Goal: Information Seeking & Learning: Learn about a topic

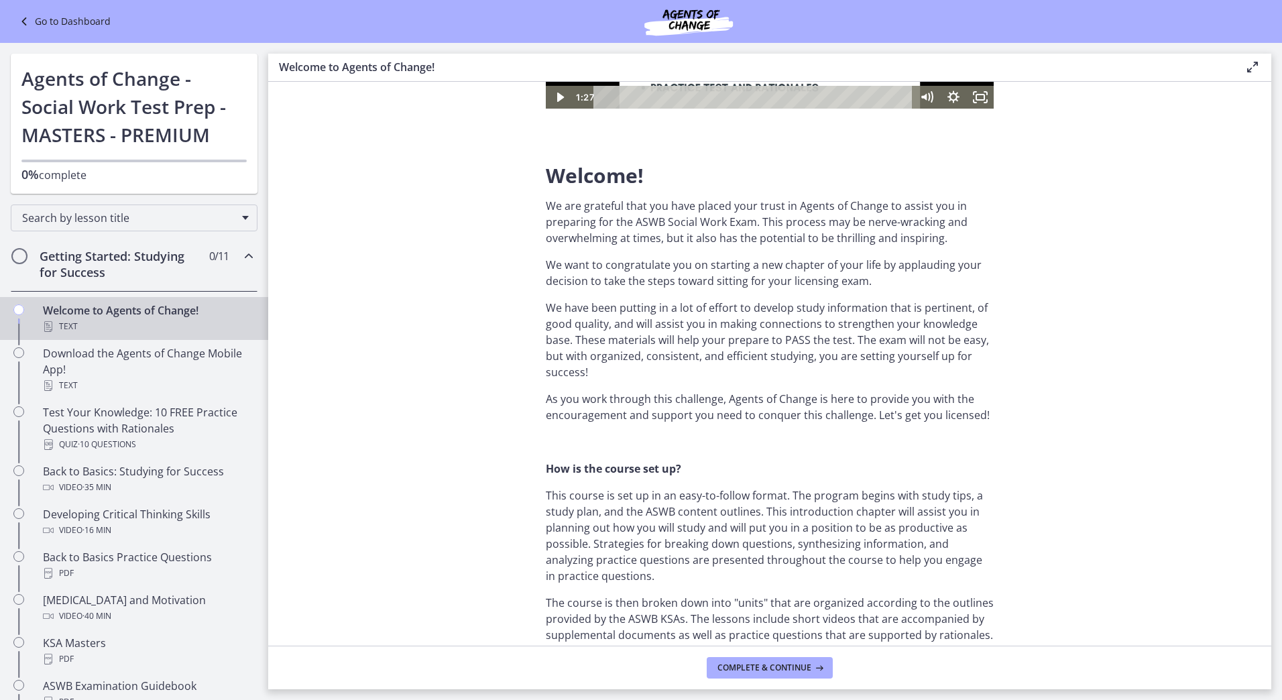
scroll to position [268, 0]
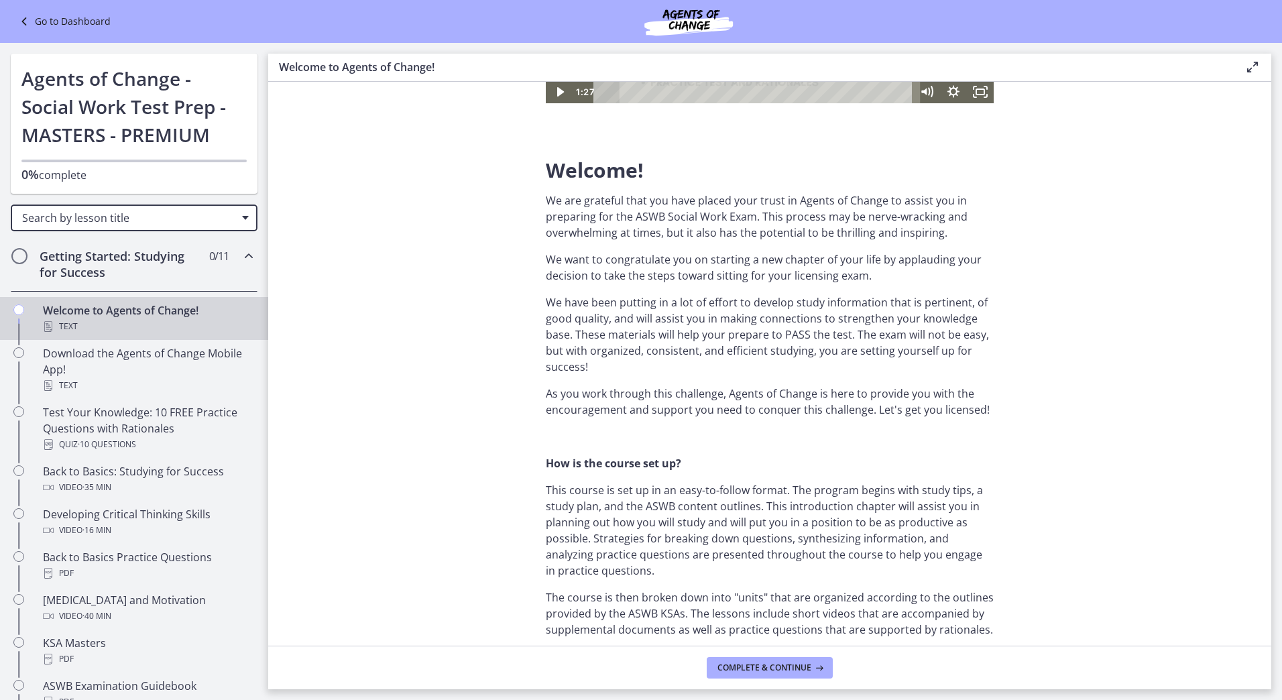
click at [579, 416] on div "Go to Dashboard Go to Dashboard Agents of Change - Social Work Test Prep - MAST…" at bounding box center [641, 371] width 1282 height 657
click at [428, 341] on section "Welcome! We are grateful that you have placed your trust in Agents of Change to…" at bounding box center [769, 364] width 1003 height 564
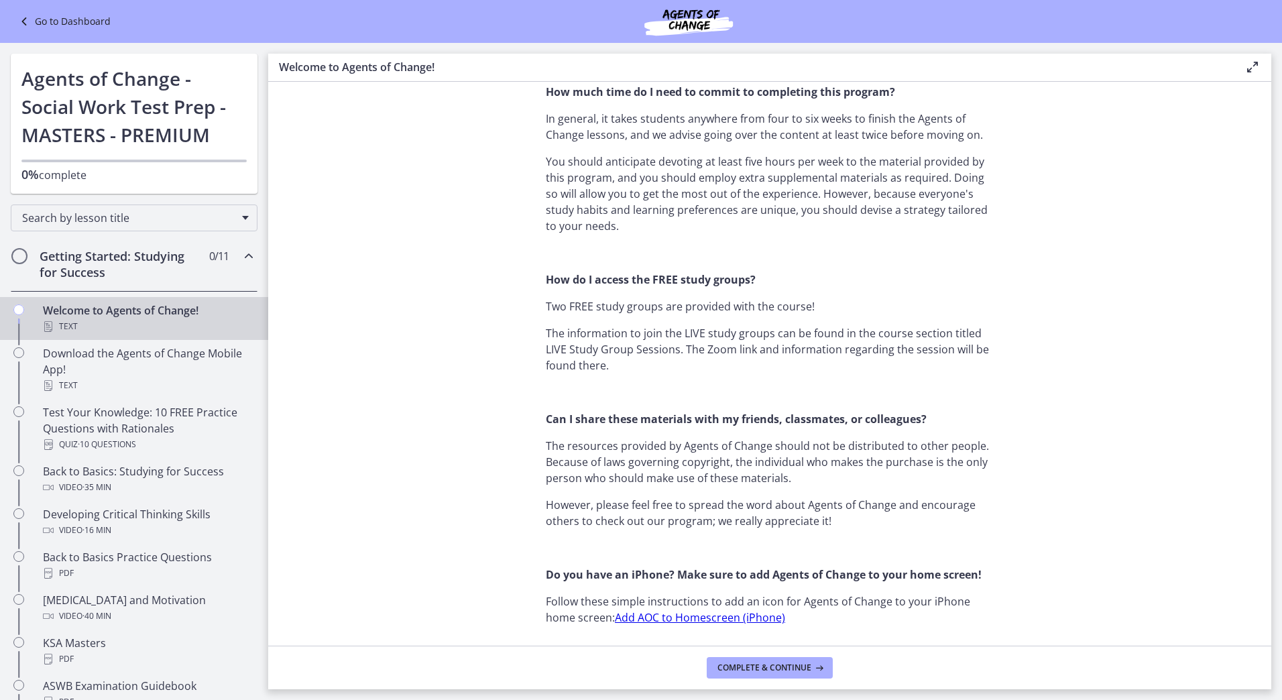
scroll to position [939, 0]
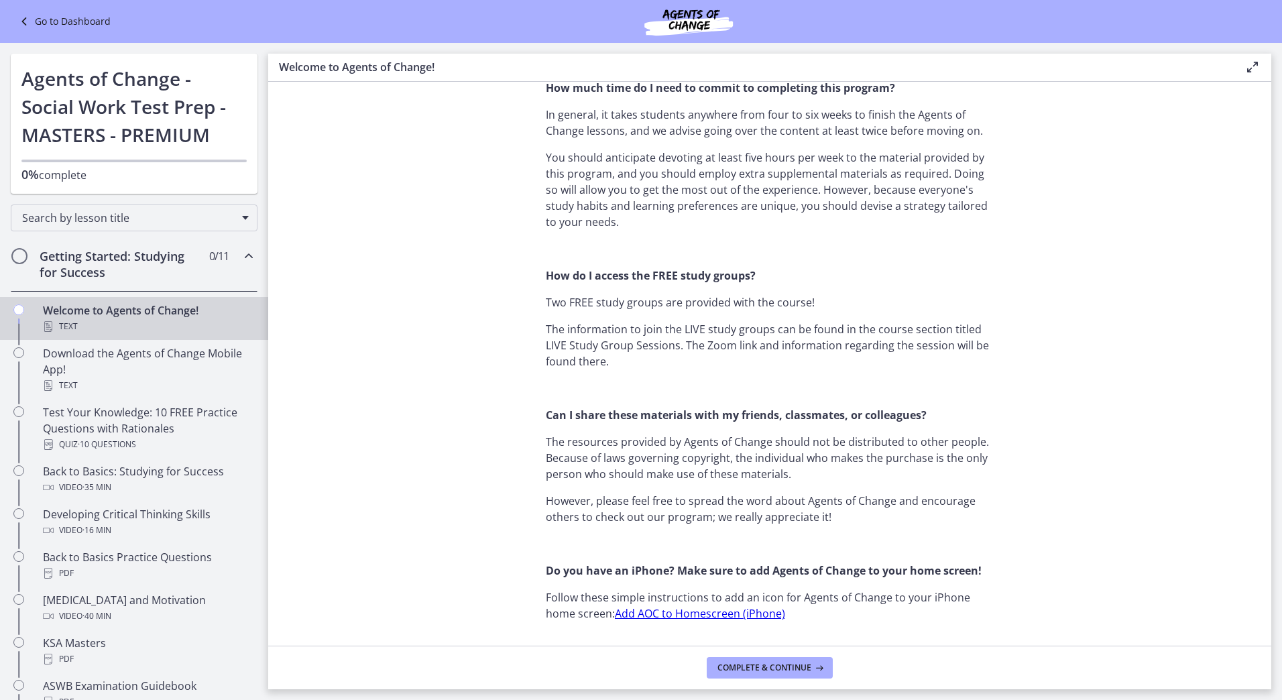
click at [652, 612] on link "Add AOC to Homescreen (iPhone)" at bounding box center [700, 613] width 170 height 15
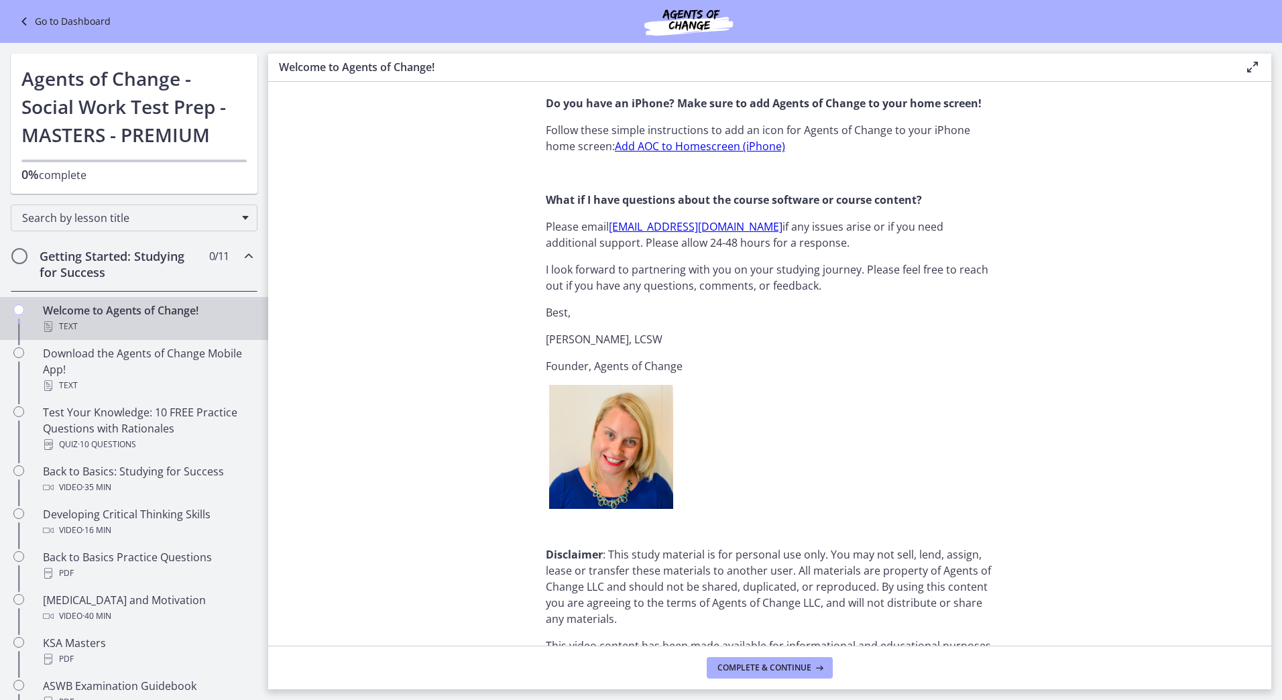
scroll to position [1536, 0]
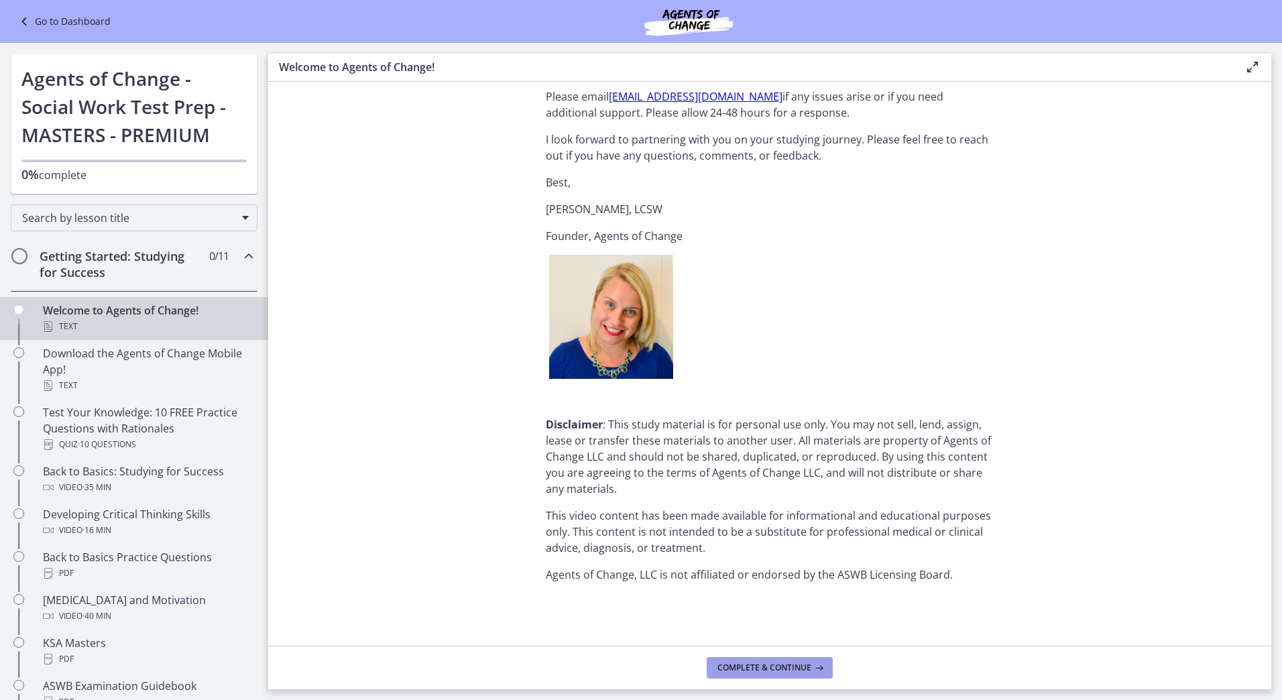
click at [819, 670] on icon at bounding box center [817, 667] width 13 height 11
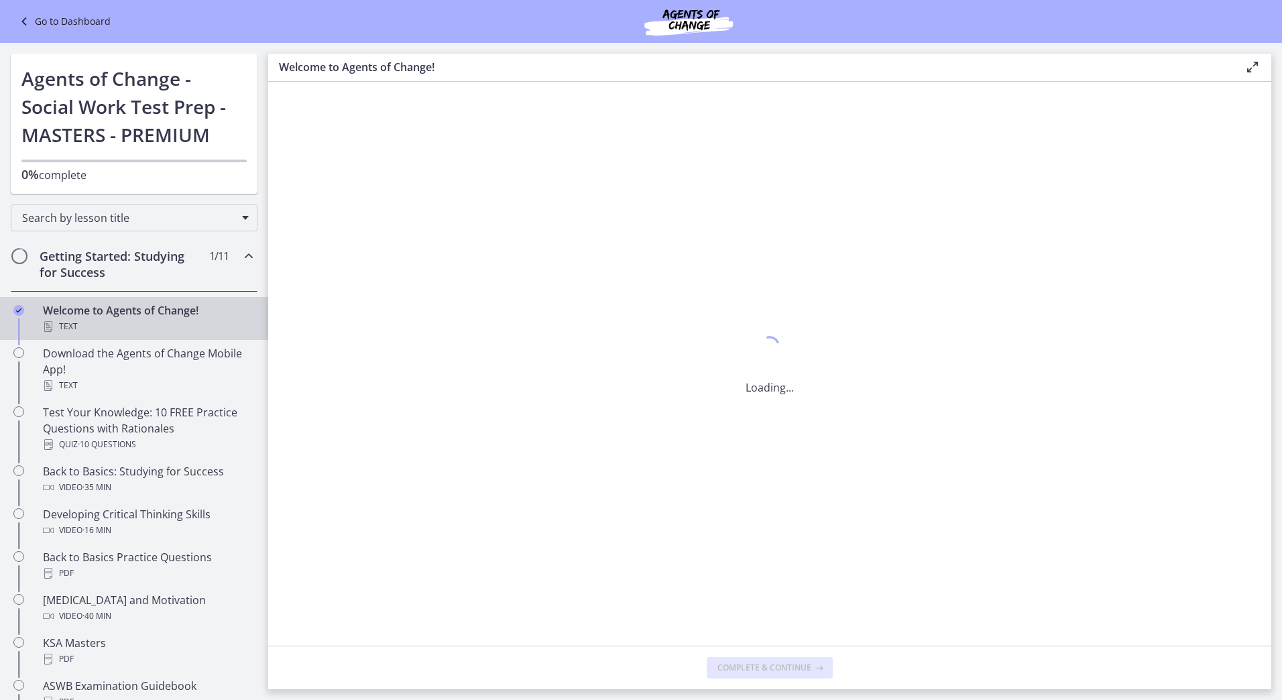
scroll to position [0, 0]
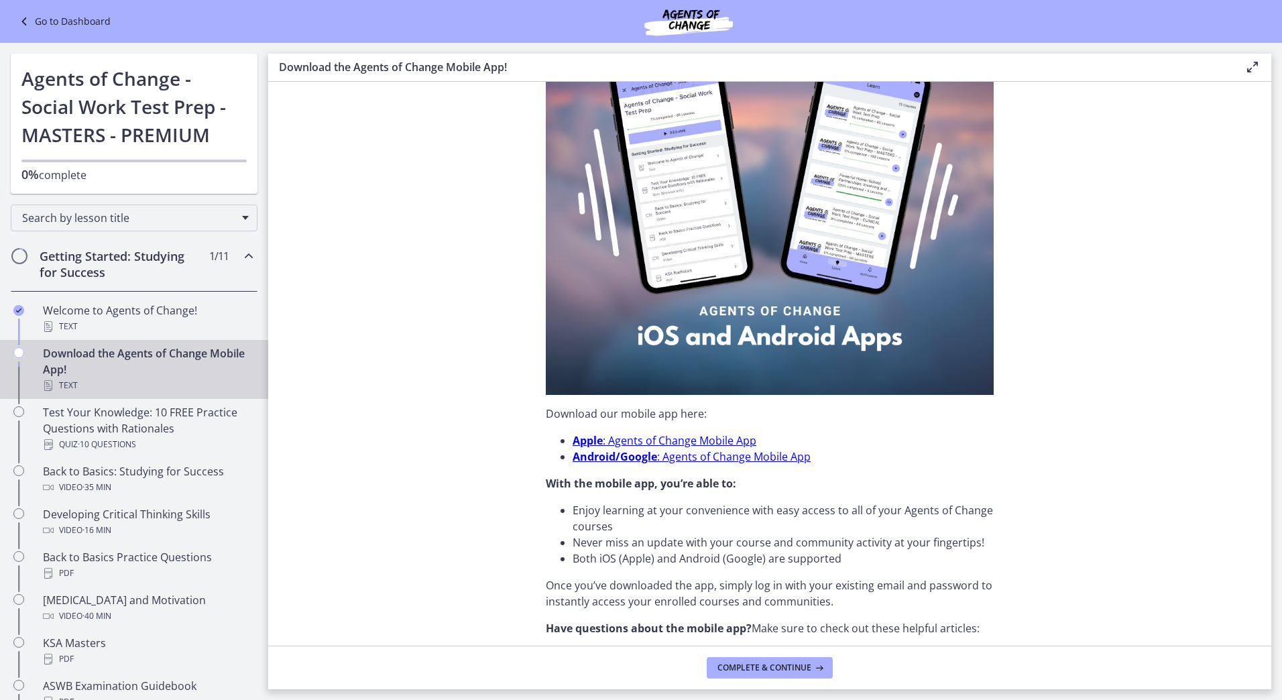
scroll to position [201, 0]
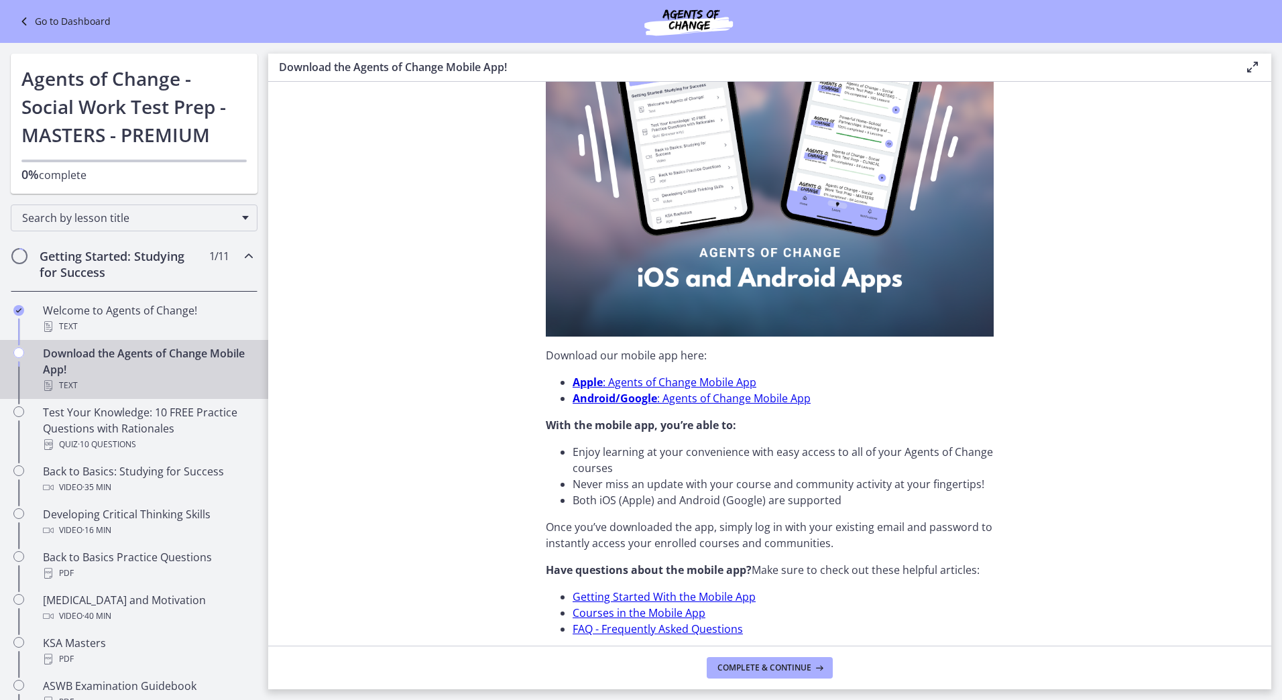
click at [69, 19] on link "Go to Dashboard" at bounding box center [63, 21] width 95 height 16
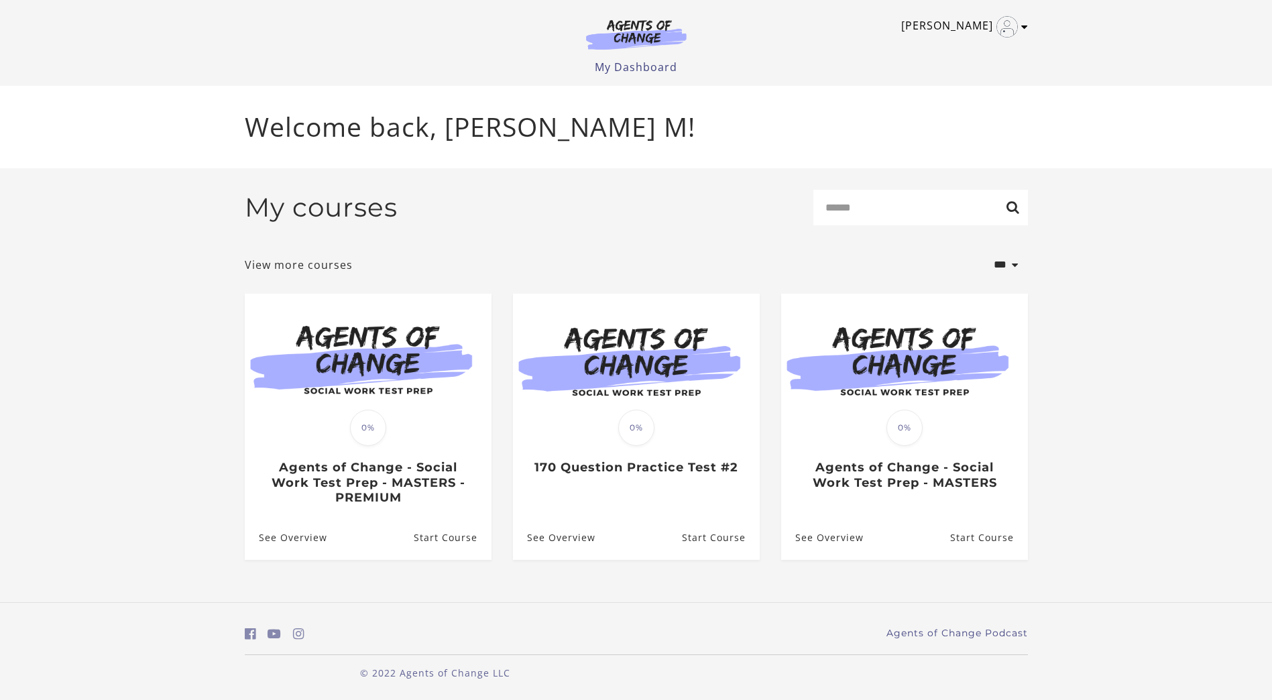
click at [1023, 26] on icon "Toggle menu" at bounding box center [1024, 26] width 7 height 11
click at [986, 55] on link "My Account" at bounding box center [972, 49] width 118 height 23
drag, startPoint x: 954, startPoint y: 554, endPoint x: 937, endPoint y: 576, distance: 28.2
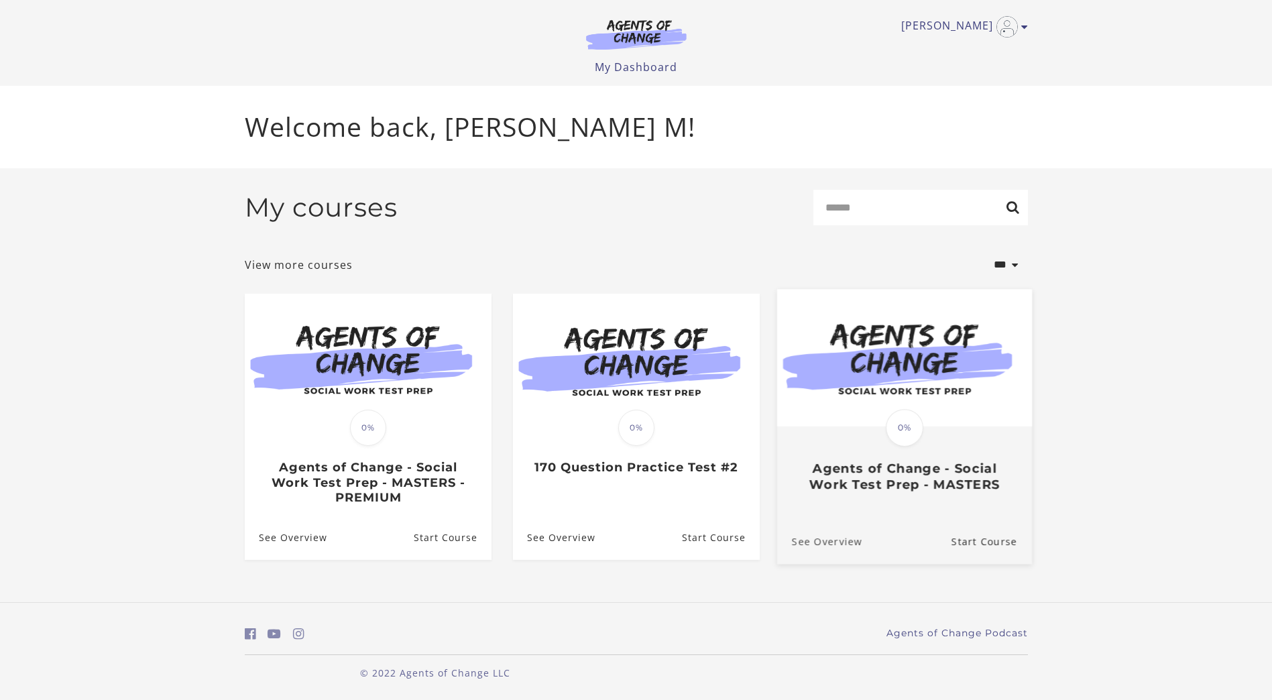
drag, startPoint x: 937, startPoint y: 576, endPoint x: 841, endPoint y: 548, distance: 99.8
click at [841, 548] on link "See Overview" at bounding box center [818, 540] width 85 height 45
click at [841, 545] on link "See Overview" at bounding box center [818, 540] width 85 height 45
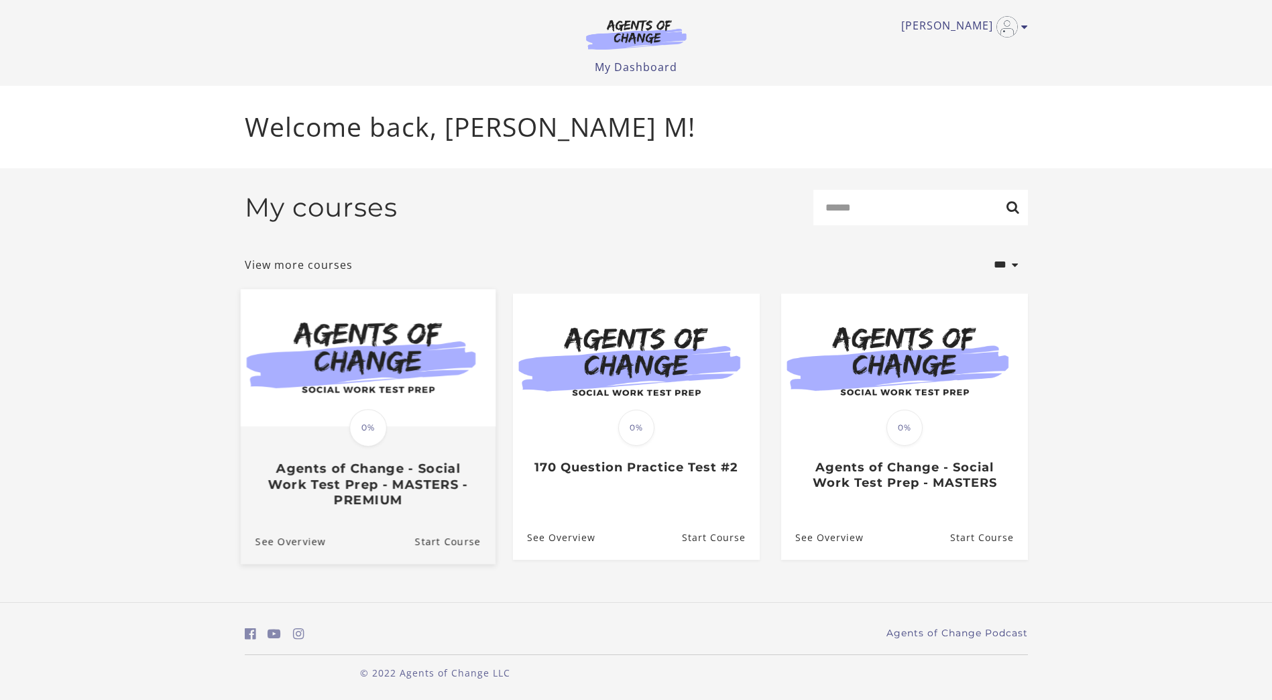
click at [394, 508] on h3 "Agents of Change - Social Work Test Prep - MASTERS - PREMIUM" at bounding box center [367, 484] width 225 height 47
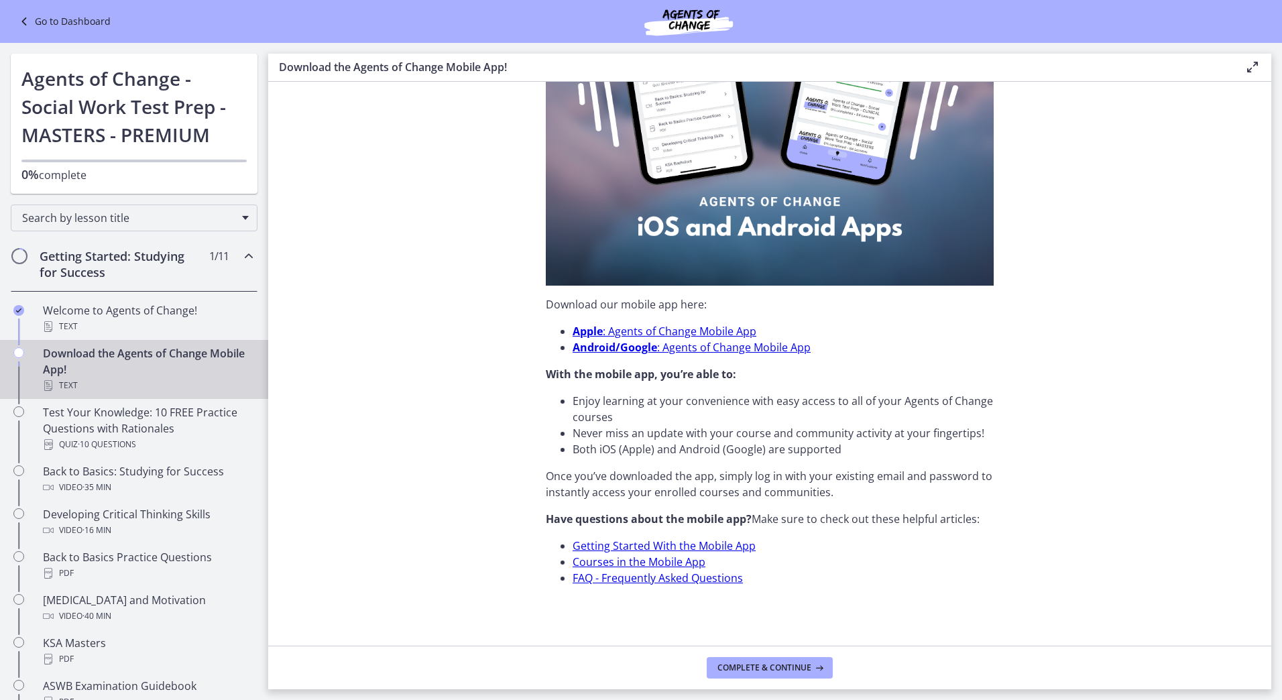
scroll to position [257, 0]
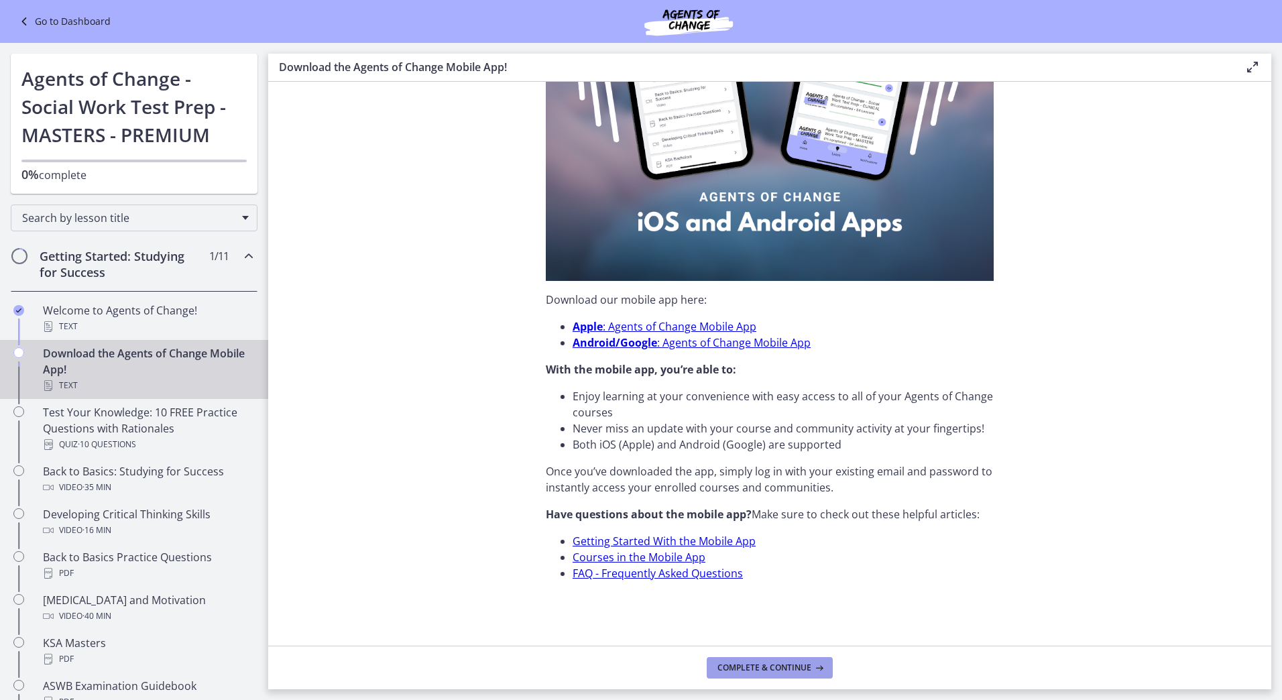
click at [823, 666] on icon at bounding box center [817, 667] width 13 height 11
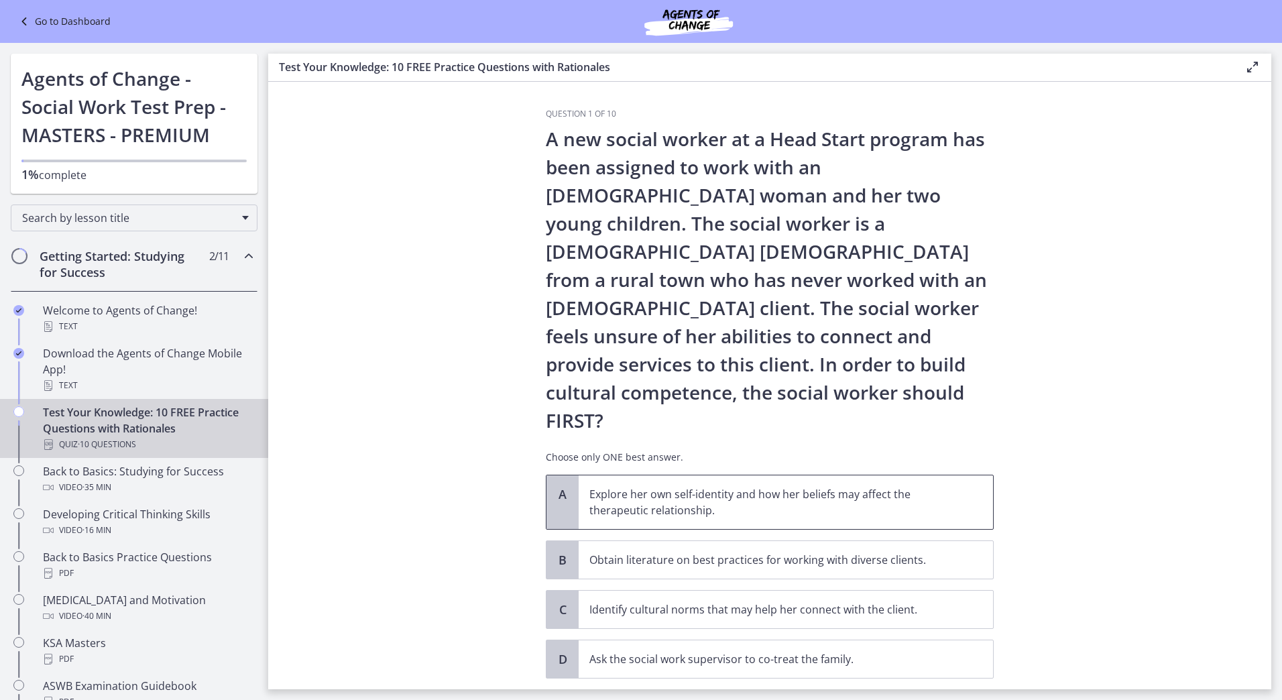
click at [736, 486] on p "Explore her own self-identity and how her beliefs may affect the therapeutic re…" at bounding box center [772, 502] width 366 height 32
click at [789, 601] on p "Identify cultural norms that may help her connect with the client." at bounding box center [772, 609] width 366 height 16
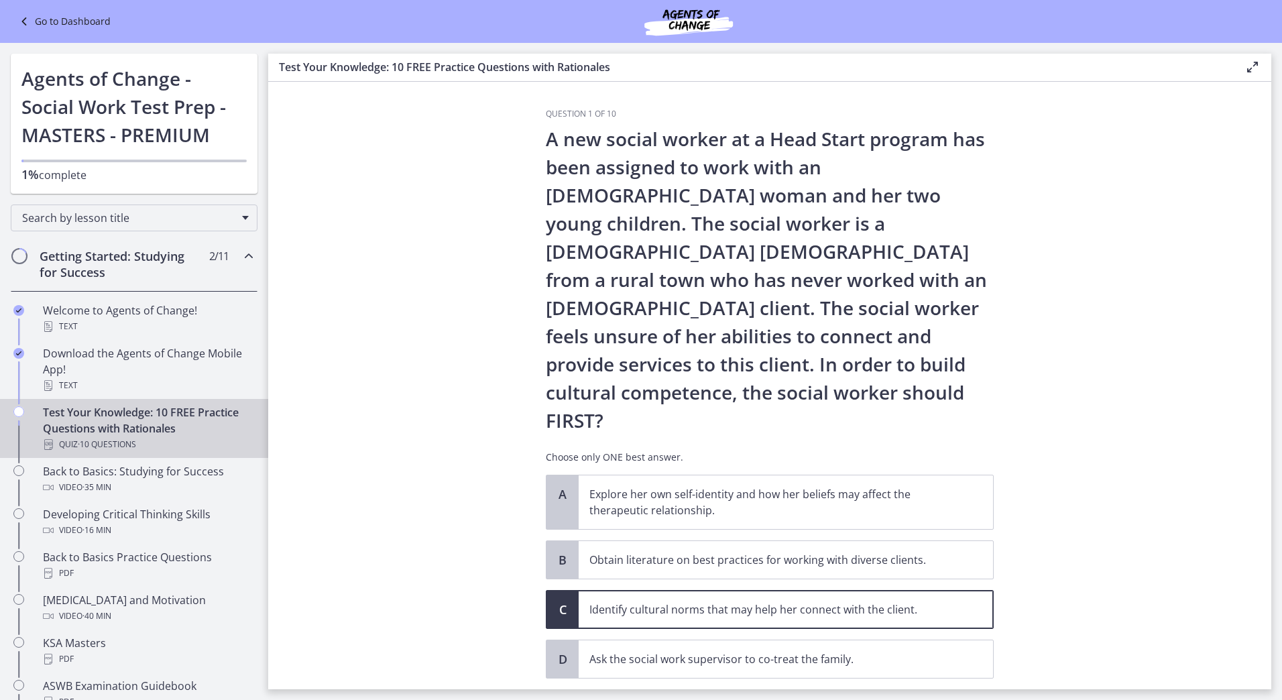
click at [766, 699] on span "Confirm" at bounding box center [769, 708] width 43 height 16
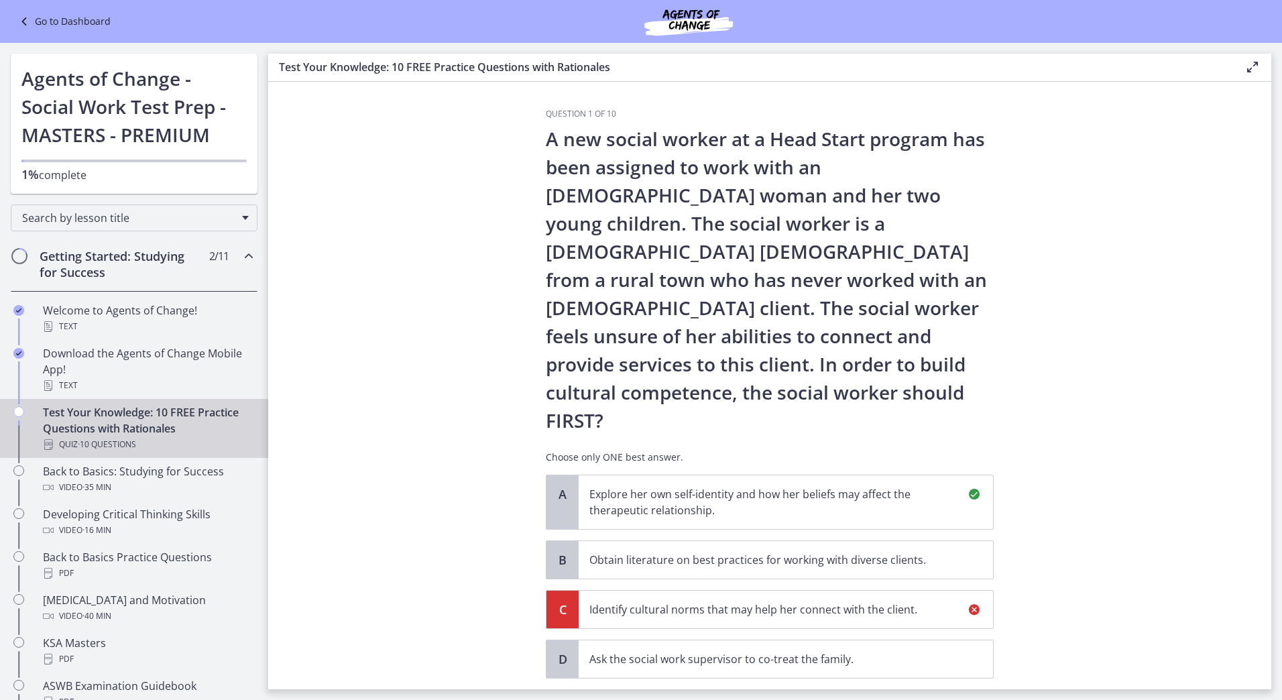
scroll to position [186, 0]
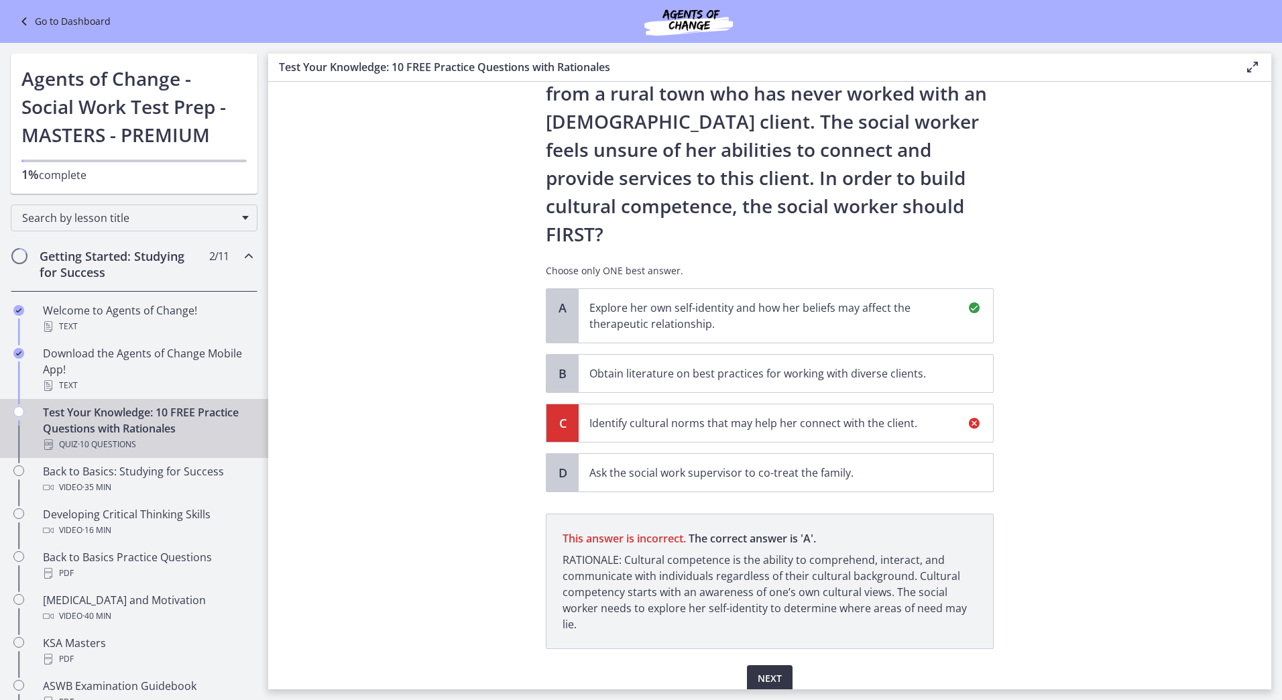
click at [769, 671] on span "Next" at bounding box center [770, 679] width 24 height 16
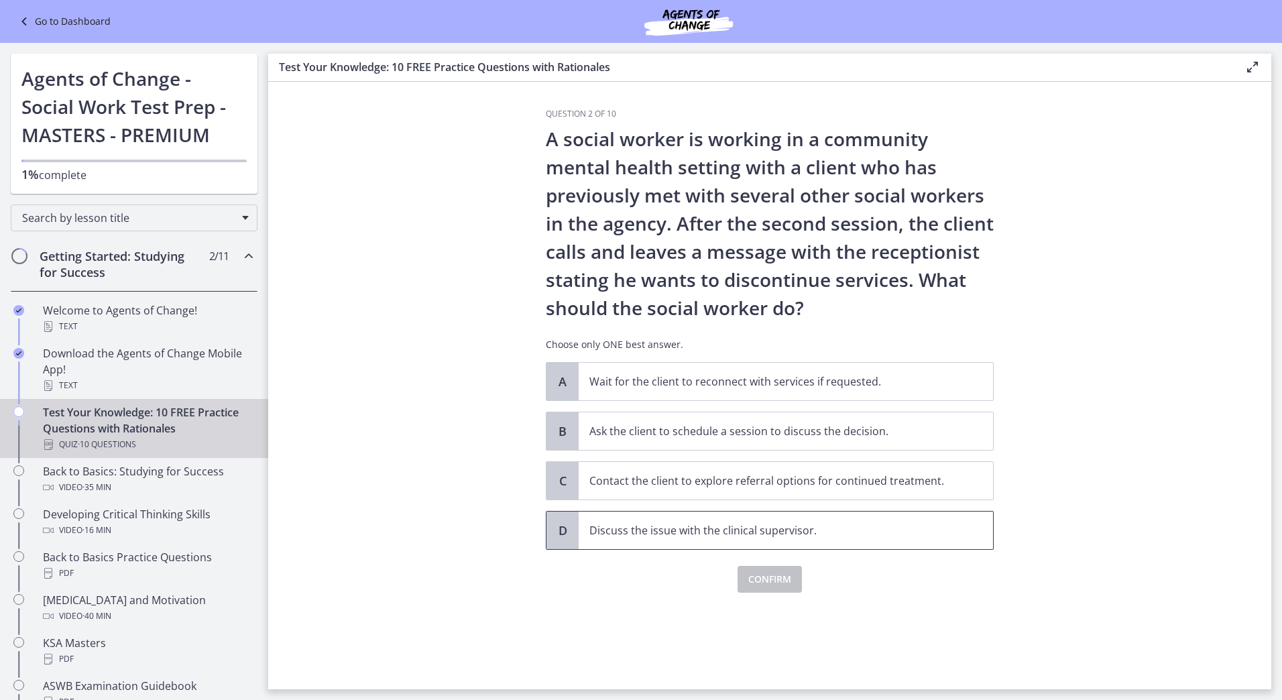
click at [699, 525] on p "Discuss the issue with the clinical supervisor." at bounding box center [772, 530] width 366 height 16
click at [769, 582] on span "Confirm" at bounding box center [769, 579] width 43 height 16
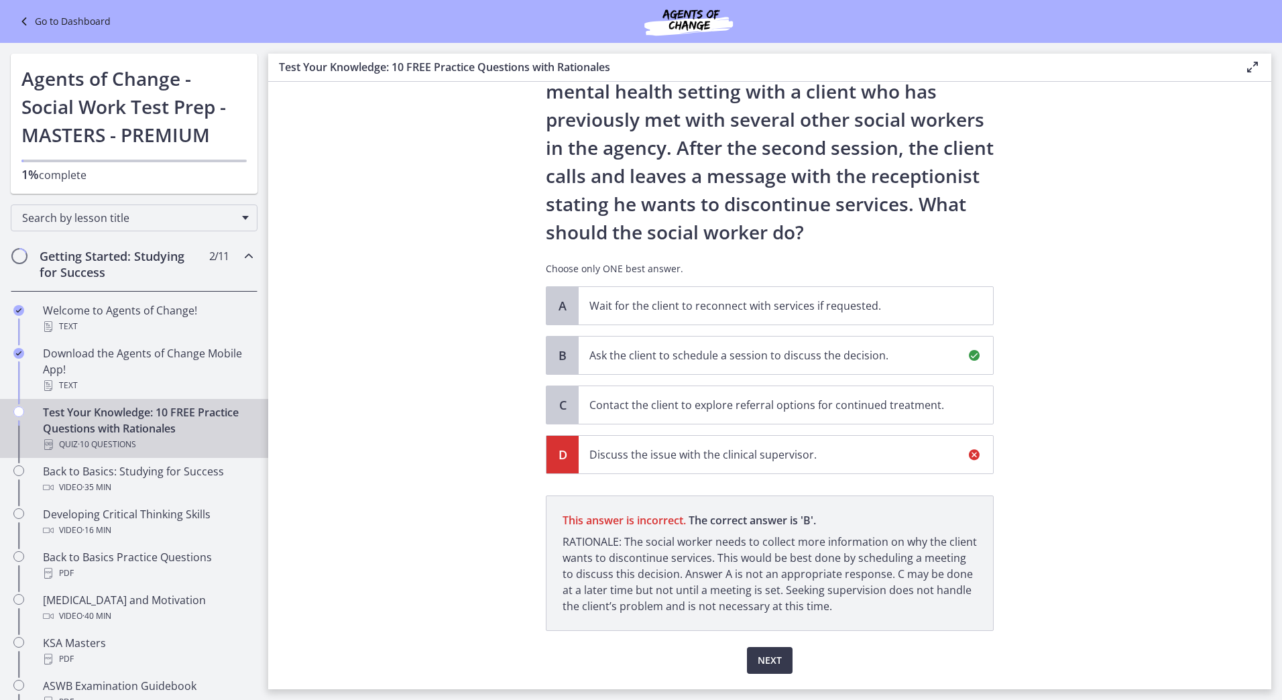
scroll to position [114, 0]
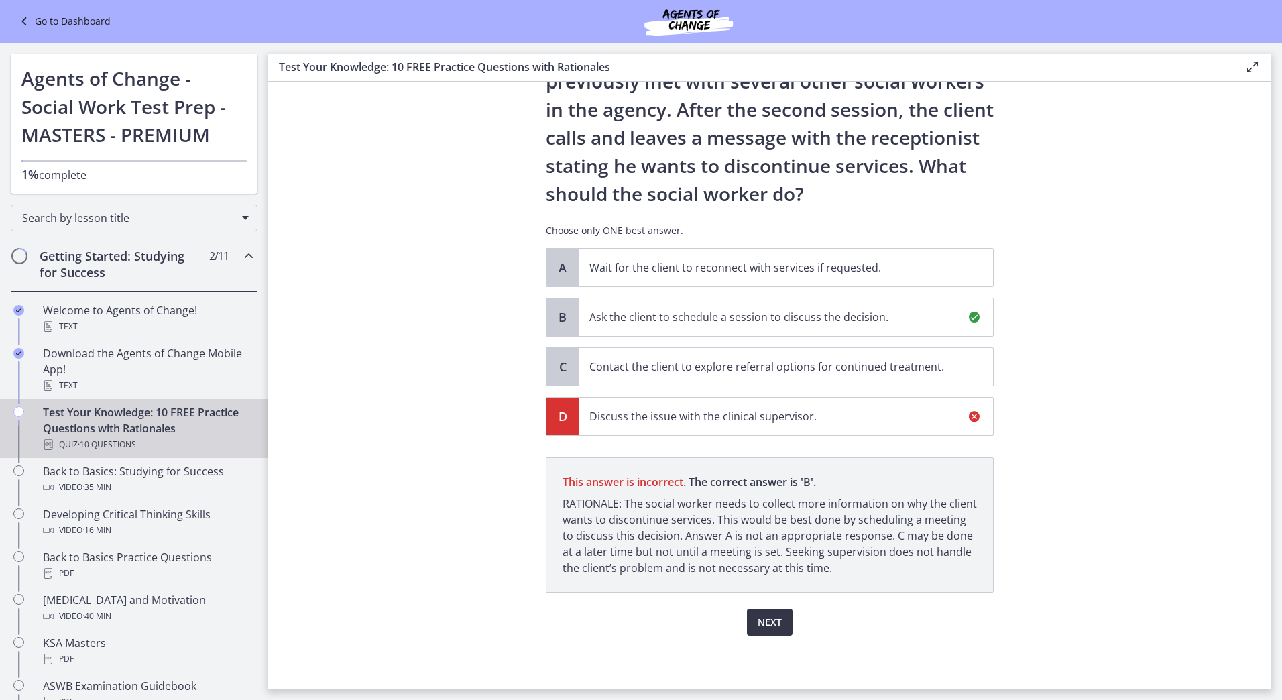
click at [762, 620] on span "Next" at bounding box center [770, 622] width 24 height 16
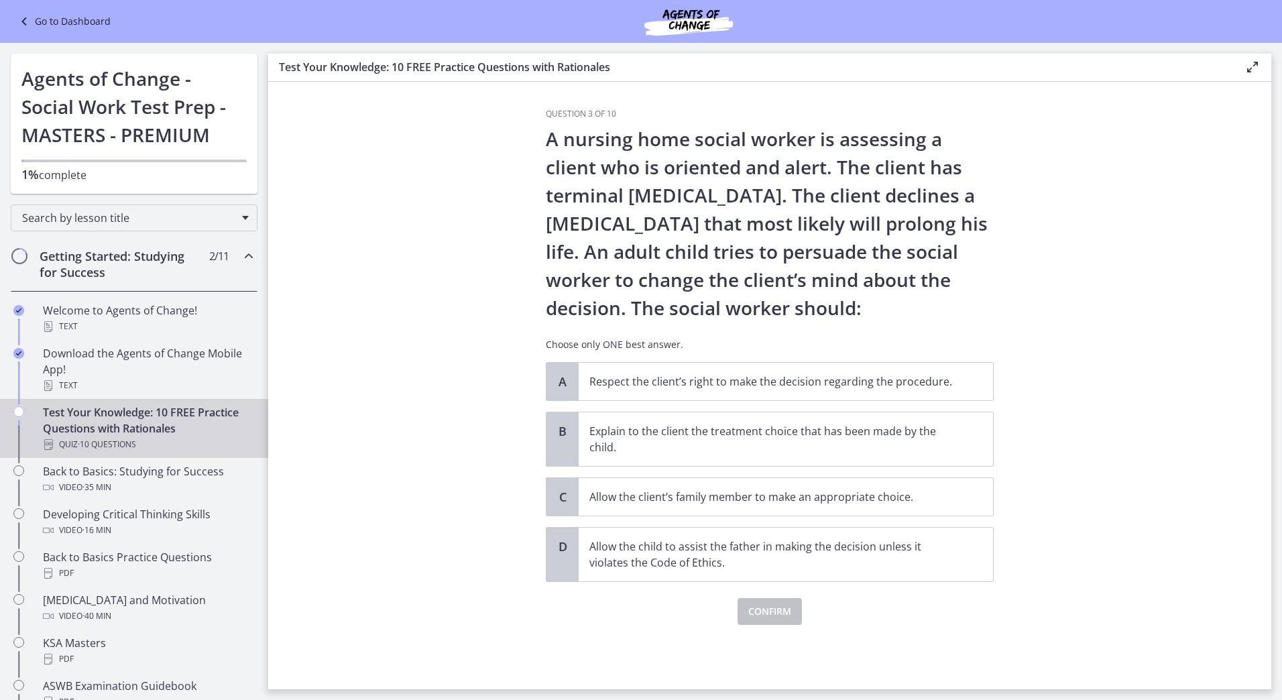
scroll to position [0, 0]
click at [733, 378] on p "Respect the client’s right to make the decision regarding the procedure." at bounding box center [772, 381] width 366 height 16
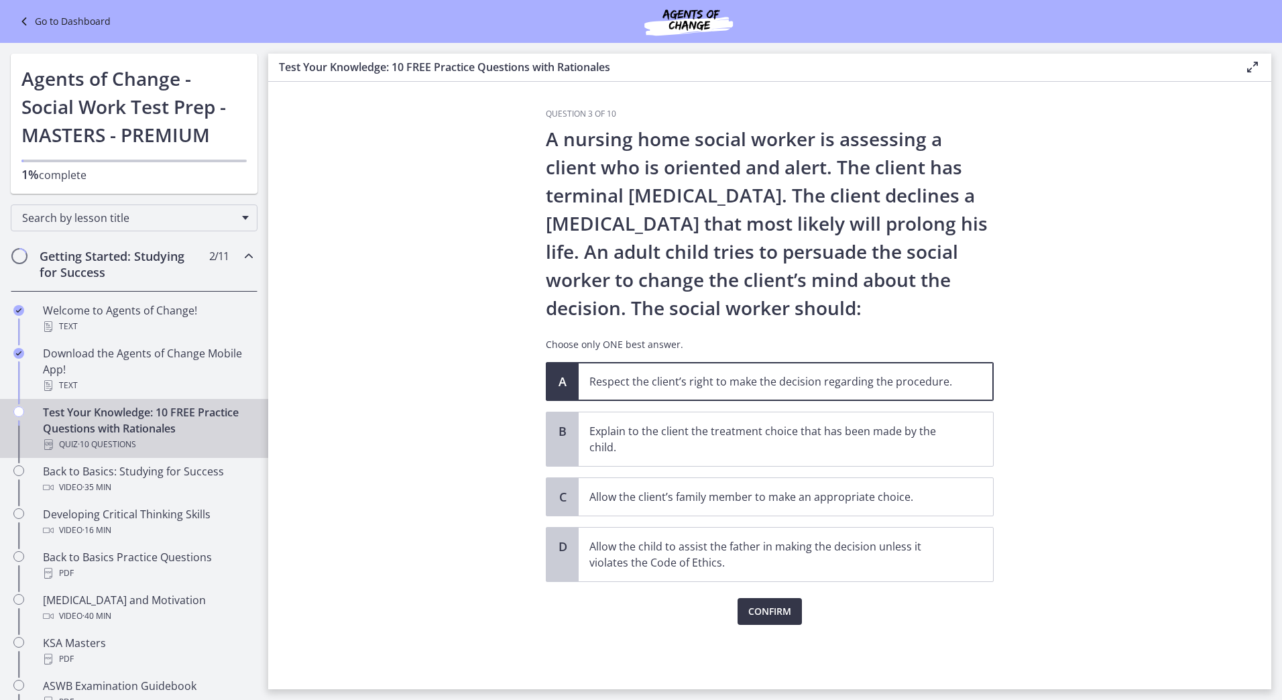
click at [774, 617] on span "Confirm" at bounding box center [769, 611] width 43 height 16
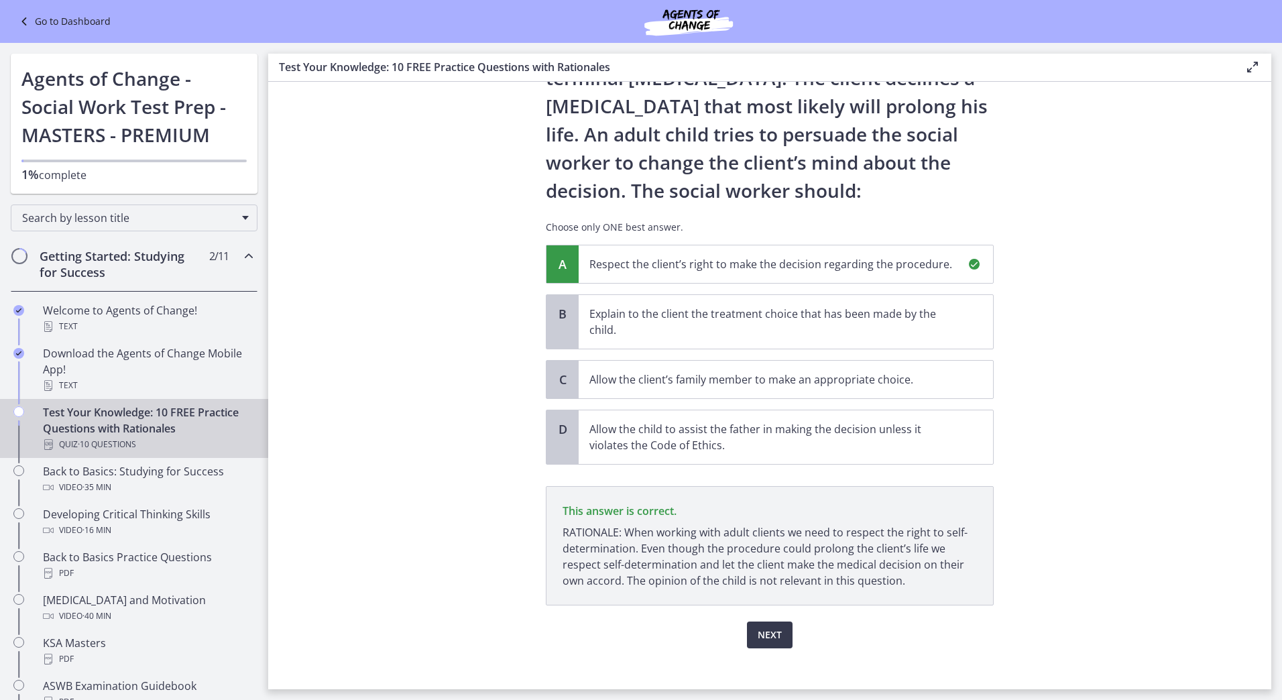
scroll to position [130, 0]
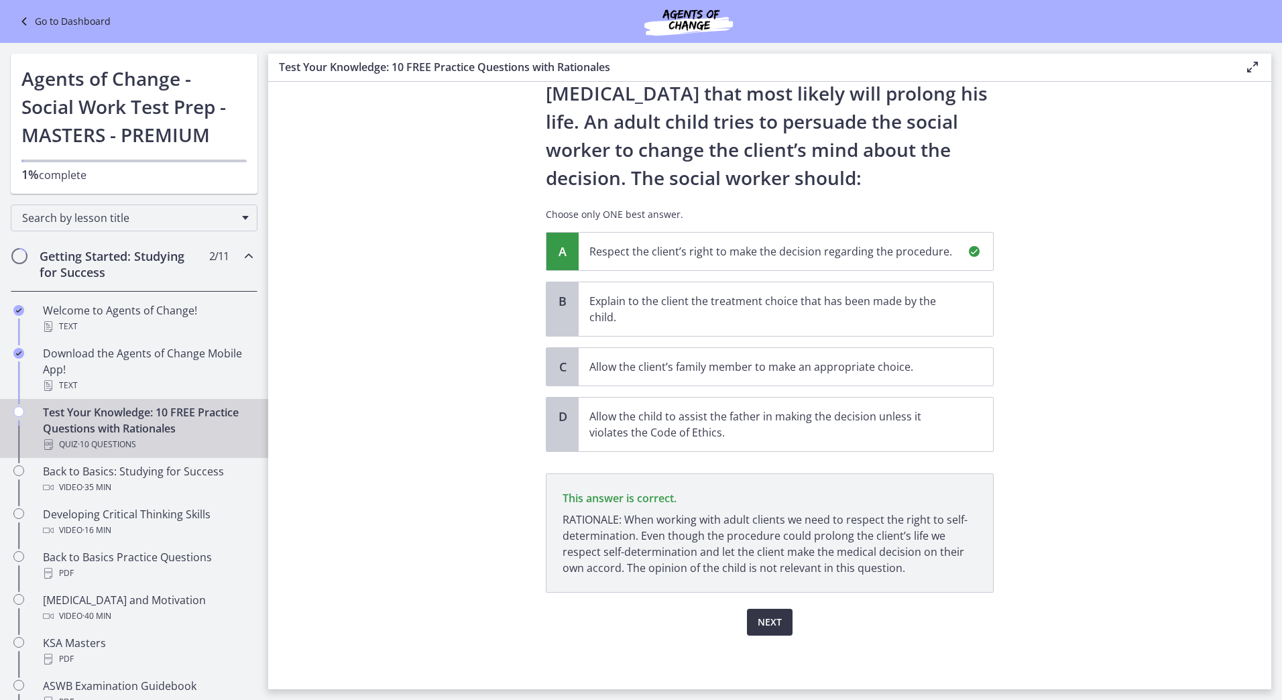
click at [768, 628] on span "Next" at bounding box center [770, 622] width 24 height 16
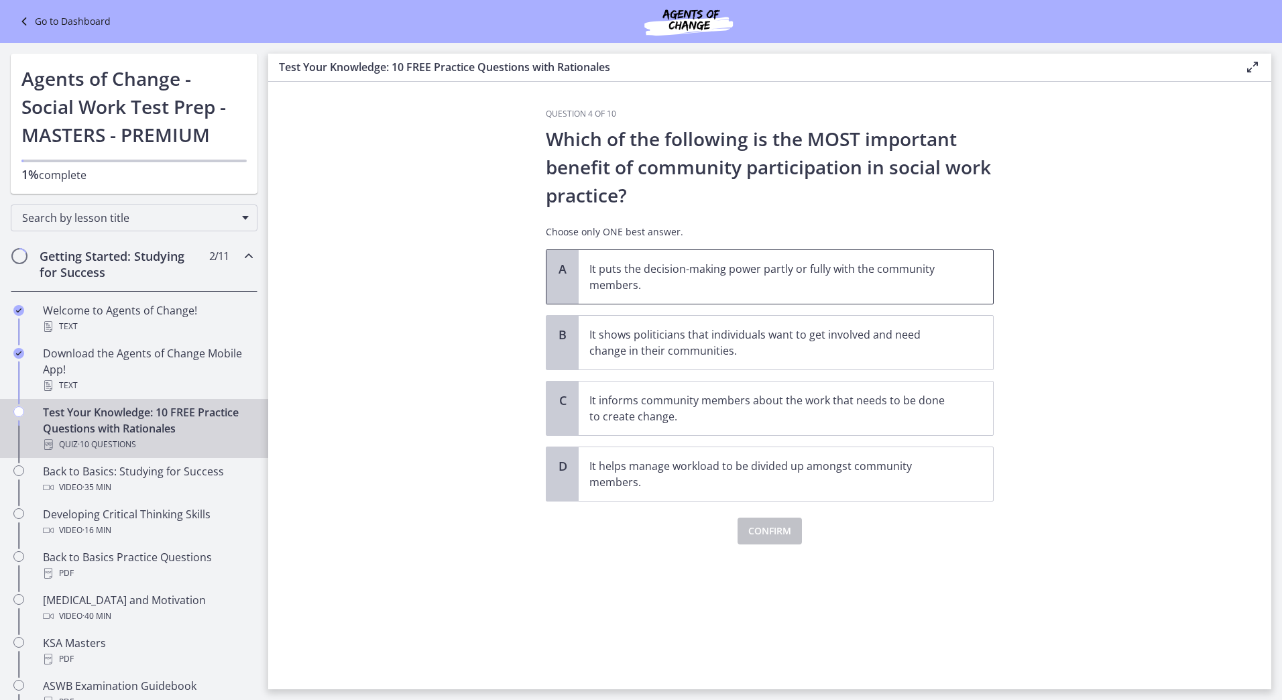
click at [834, 294] on span "It puts the decision-making power partly or fully with the community members." at bounding box center [786, 277] width 414 height 54
click at [762, 529] on span "Confirm" at bounding box center [769, 531] width 43 height 16
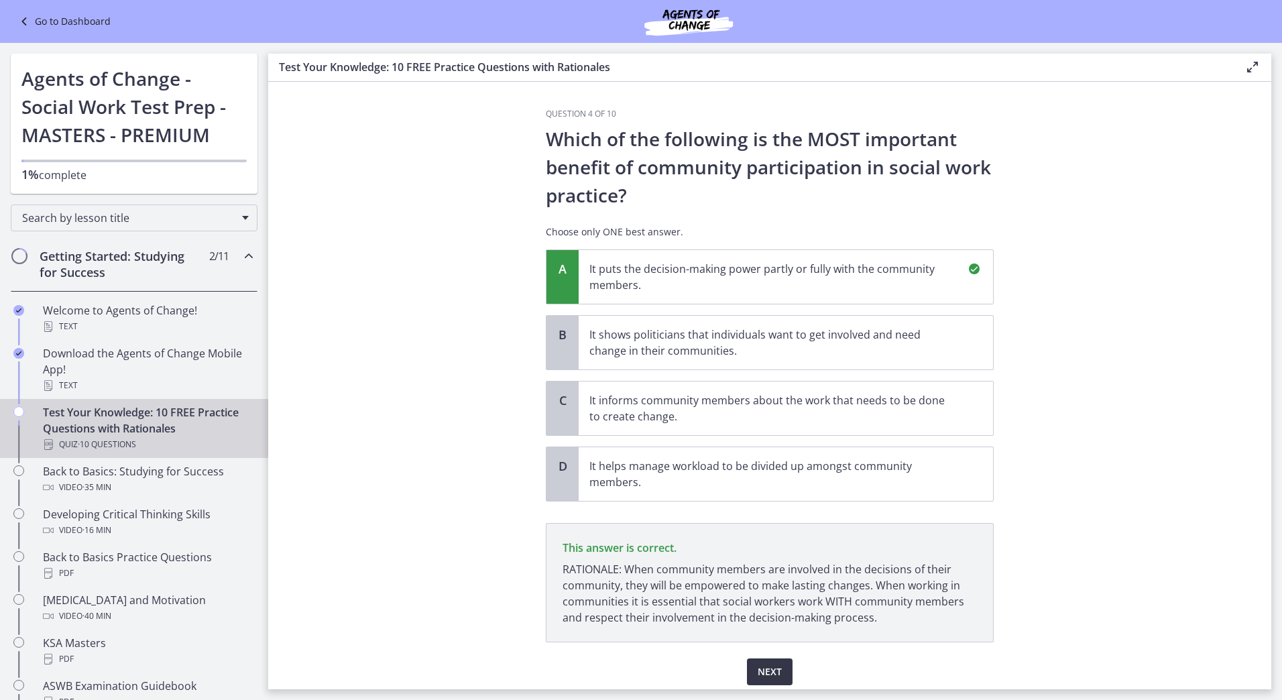
scroll to position [50, 0]
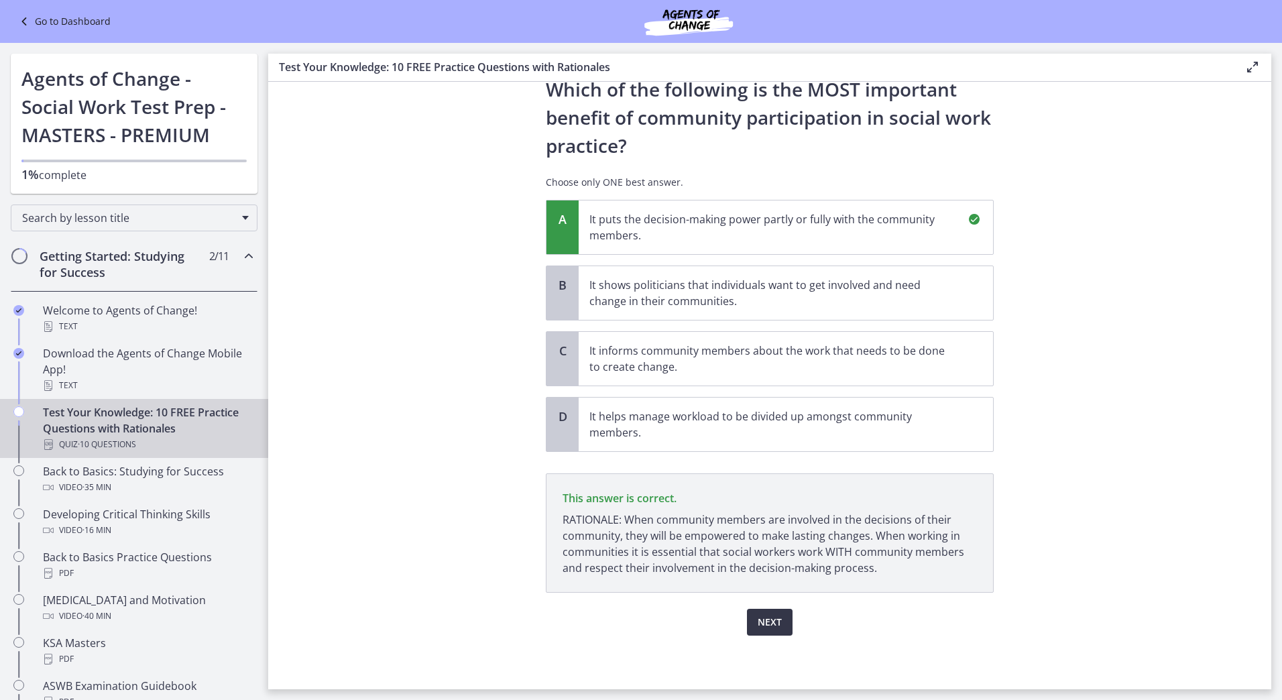
click at [768, 626] on span "Next" at bounding box center [770, 622] width 24 height 16
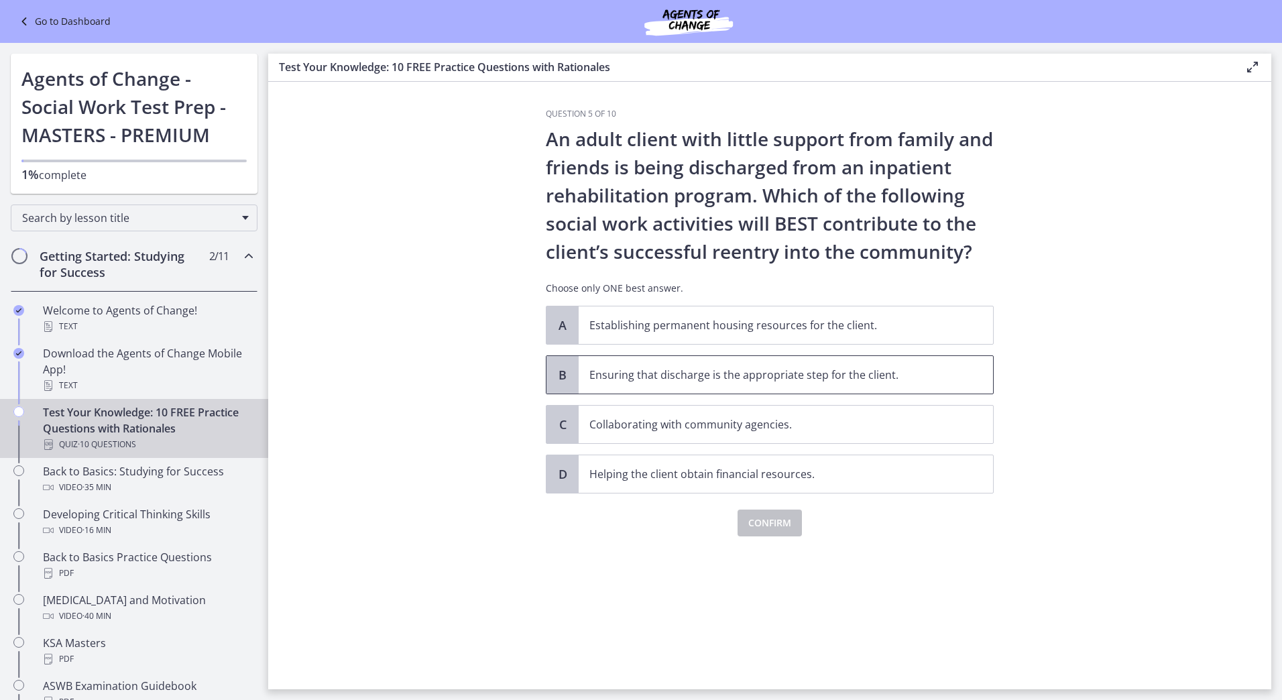
click at [785, 373] on p "Ensuring that discharge is the appropriate step for the client." at bounding box center [772, 375] width 366 height 16
click at [764, 516] on span "Confirm" at bounding box center [769, 523] width 43 height 16
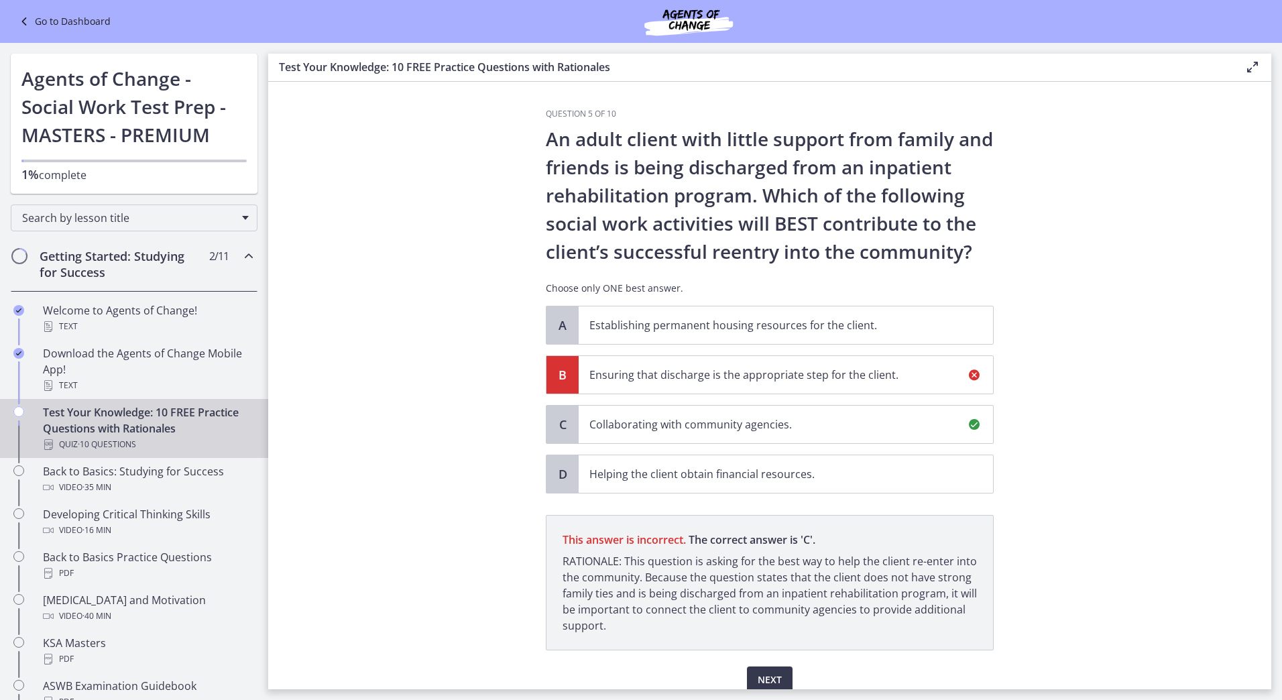
scroll to position [58, 0]
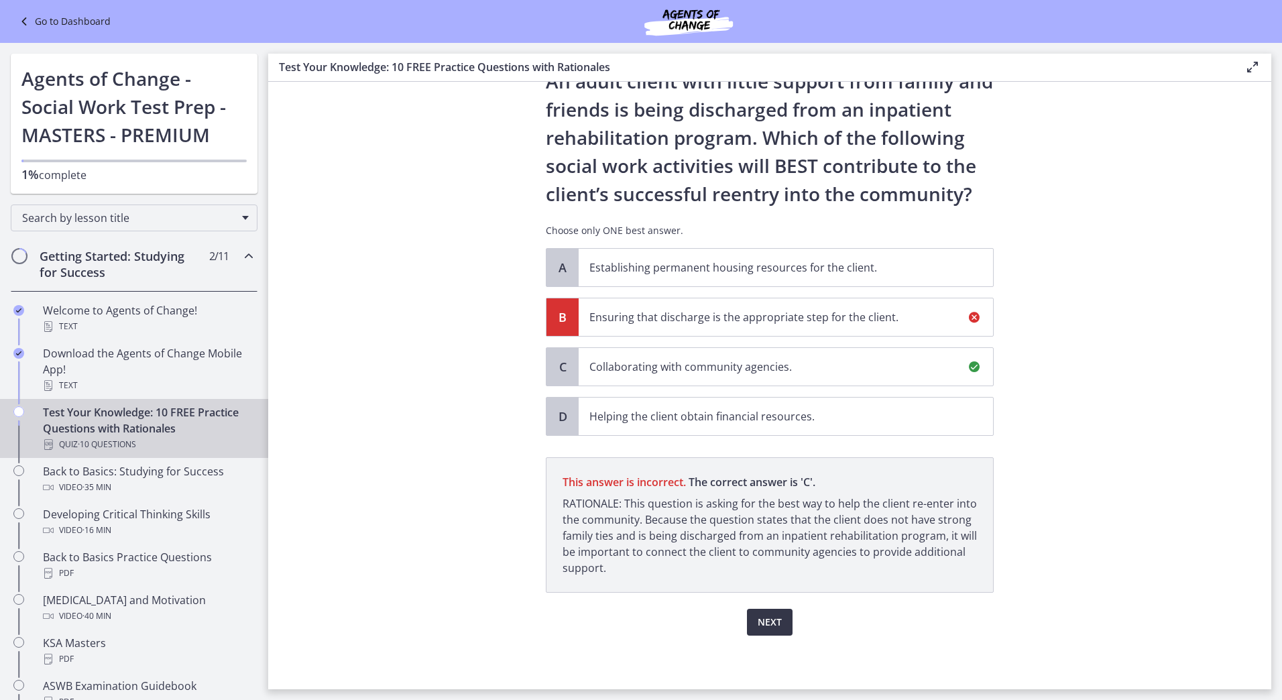
click at [767, 620] on span "Next" at bounding box center [770, 622] width 24 height 16
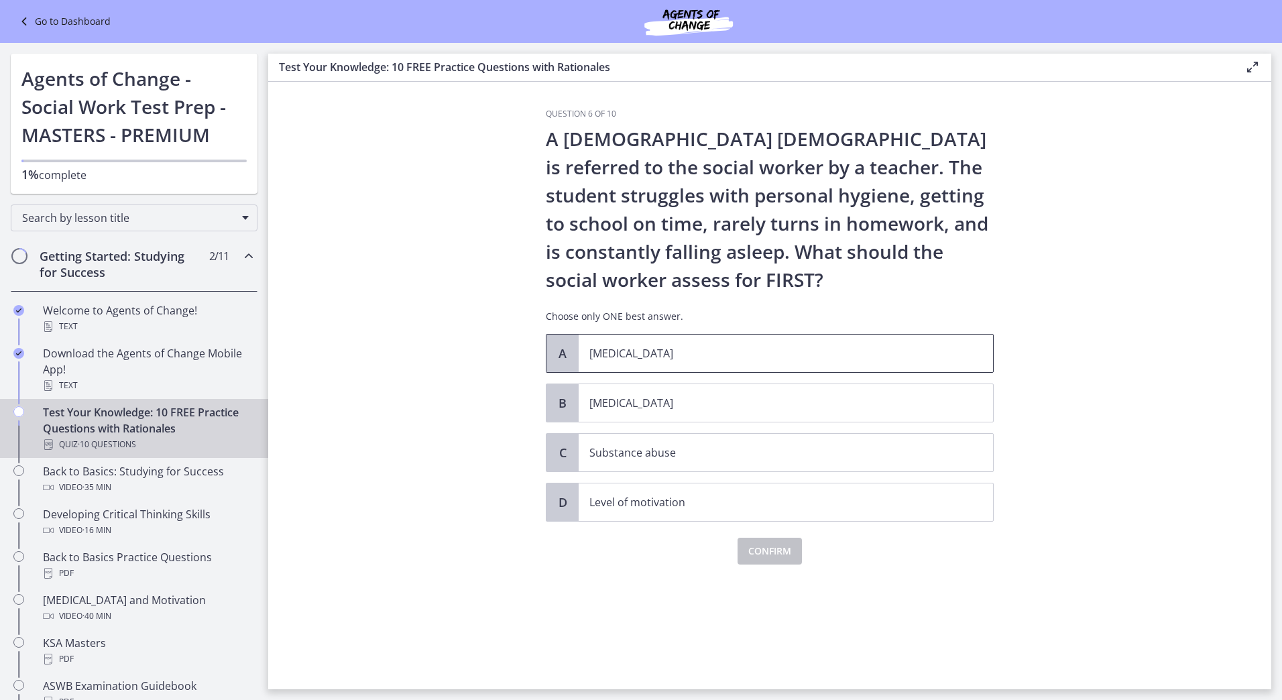
click at [665, 364] on span "[MEDICAL_DATA]" at bounding box center [786, 354] width 414 height 38
click at [769, 557] on span "Confirm" at bounding box center [769, 551] width 43 height 16
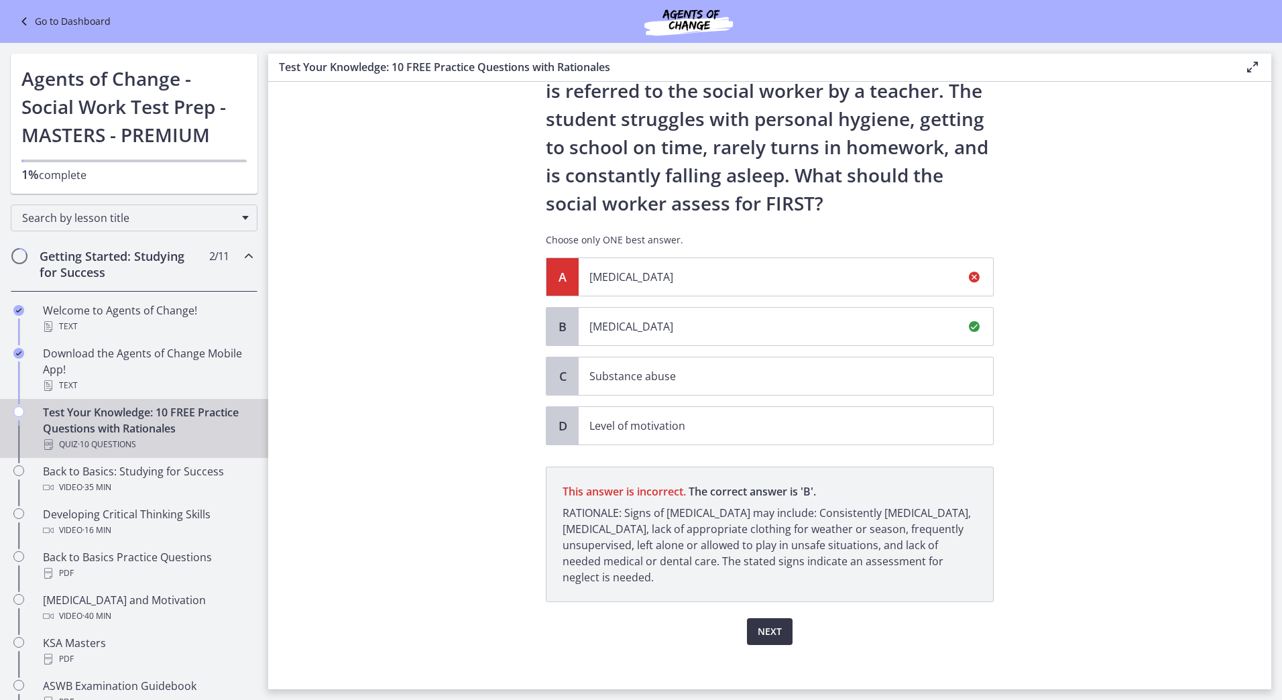
scroll to position [86, 0]
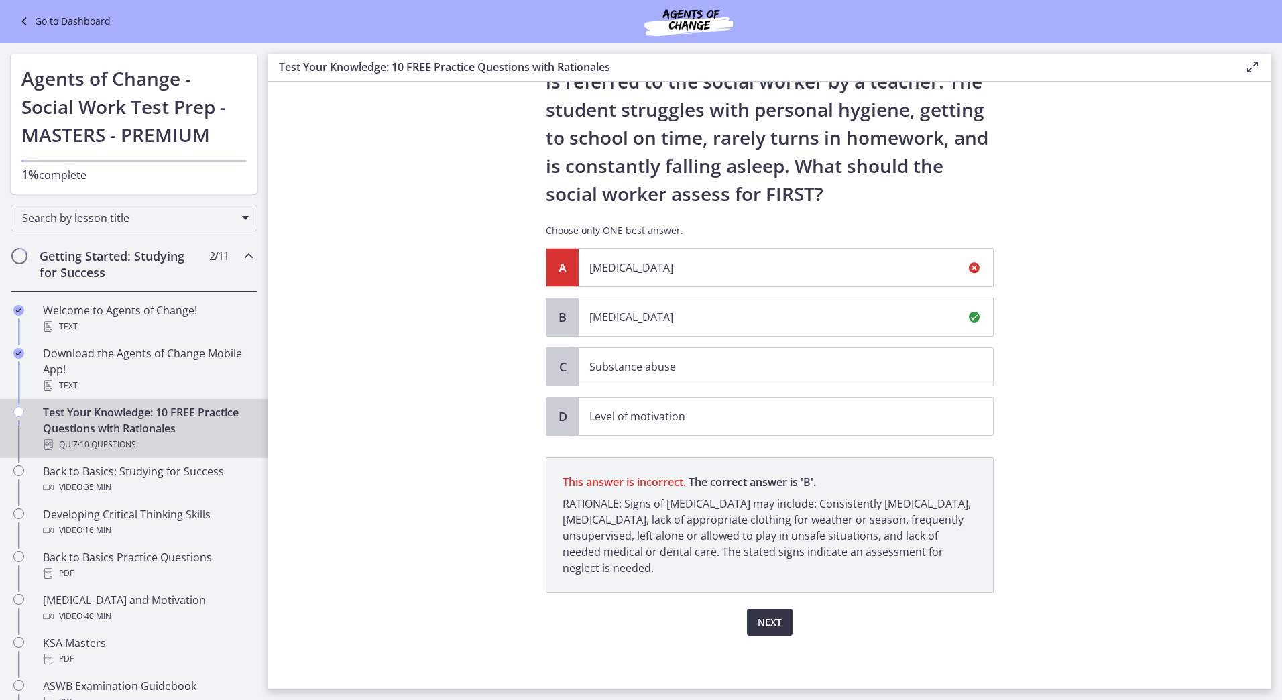
click at [768, 621] on span "Next" at bounding box center [770, 622] width 24 height 16
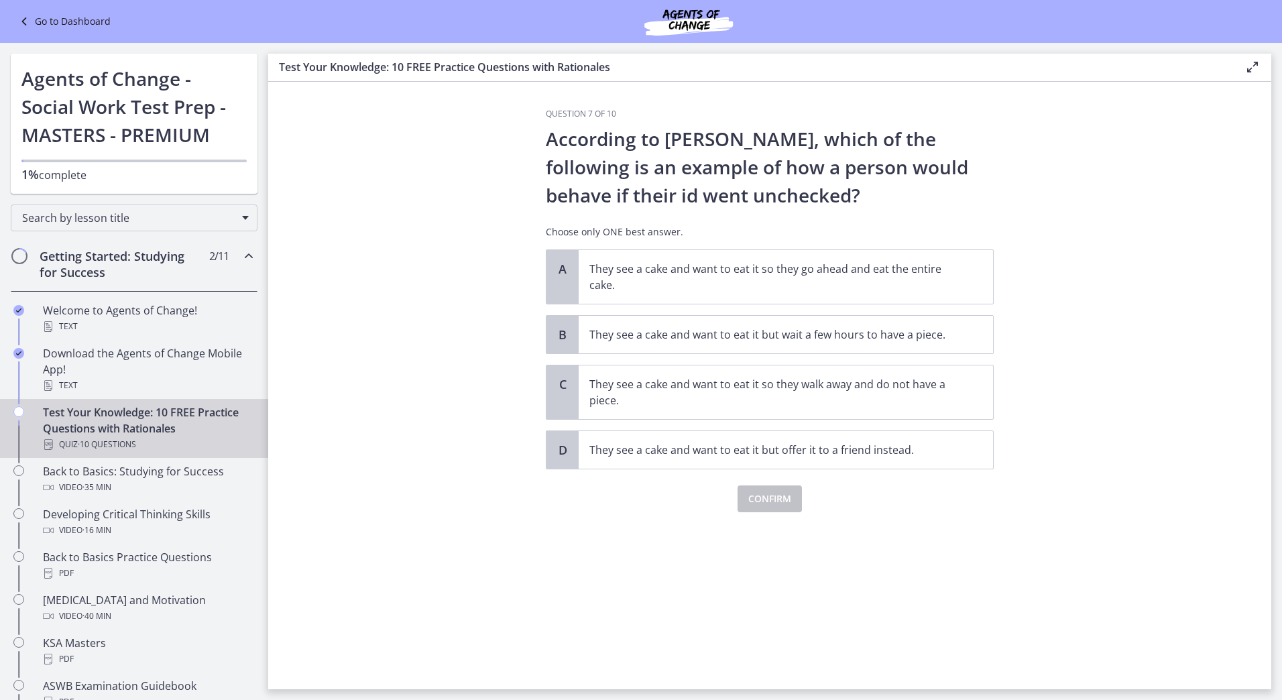
scroll to position [0, 0]
click at [762, 264] on p "They see a cake and want to eat it so they go ahead and eat the entire cake." at bounding box center [772, 277] width 366 height 32
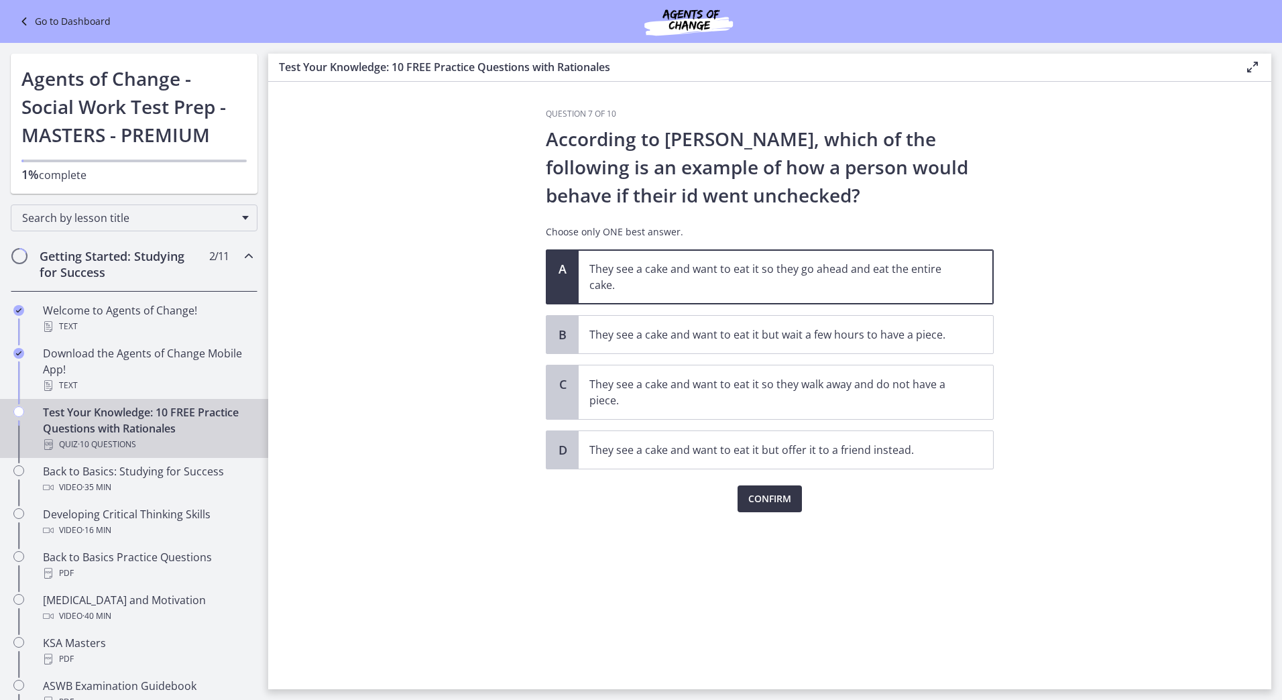
click at [750, 502] on span "Confirm" at bounding box center [769, 499] width 43 height 16
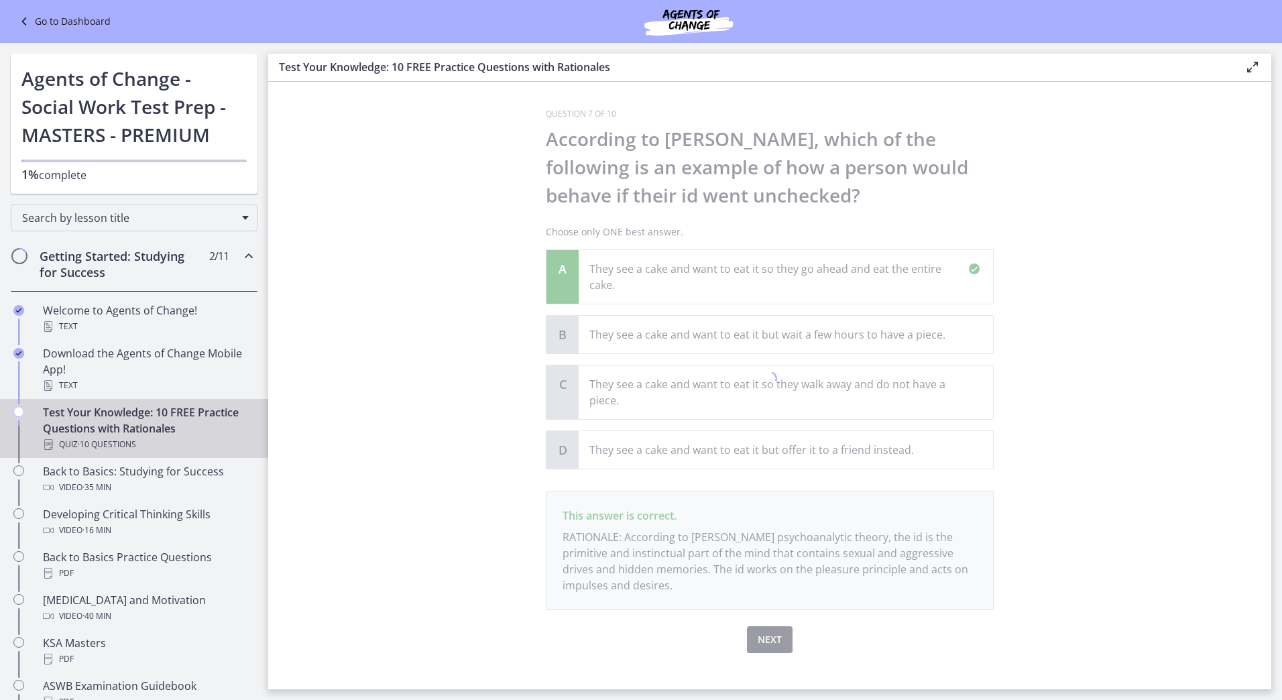
scroll to position [17, 0]
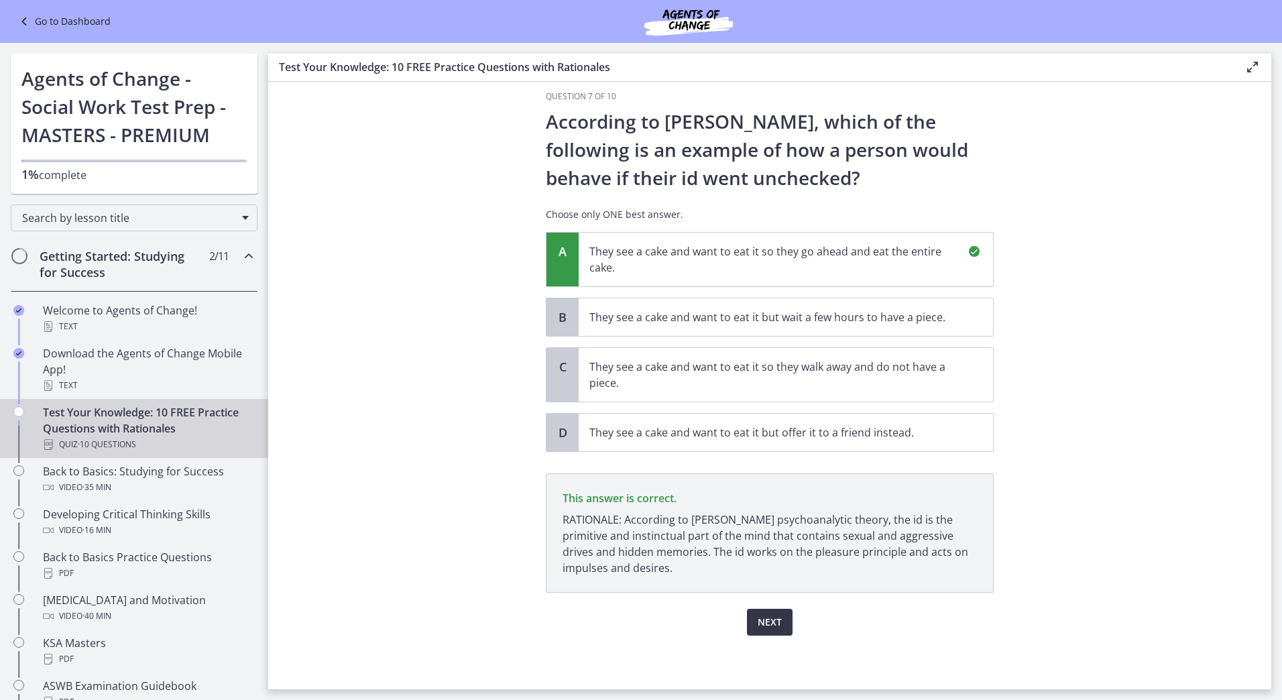
click at [783, 628] on button "Next" at bounding box center [770, 622] width 46 height 27
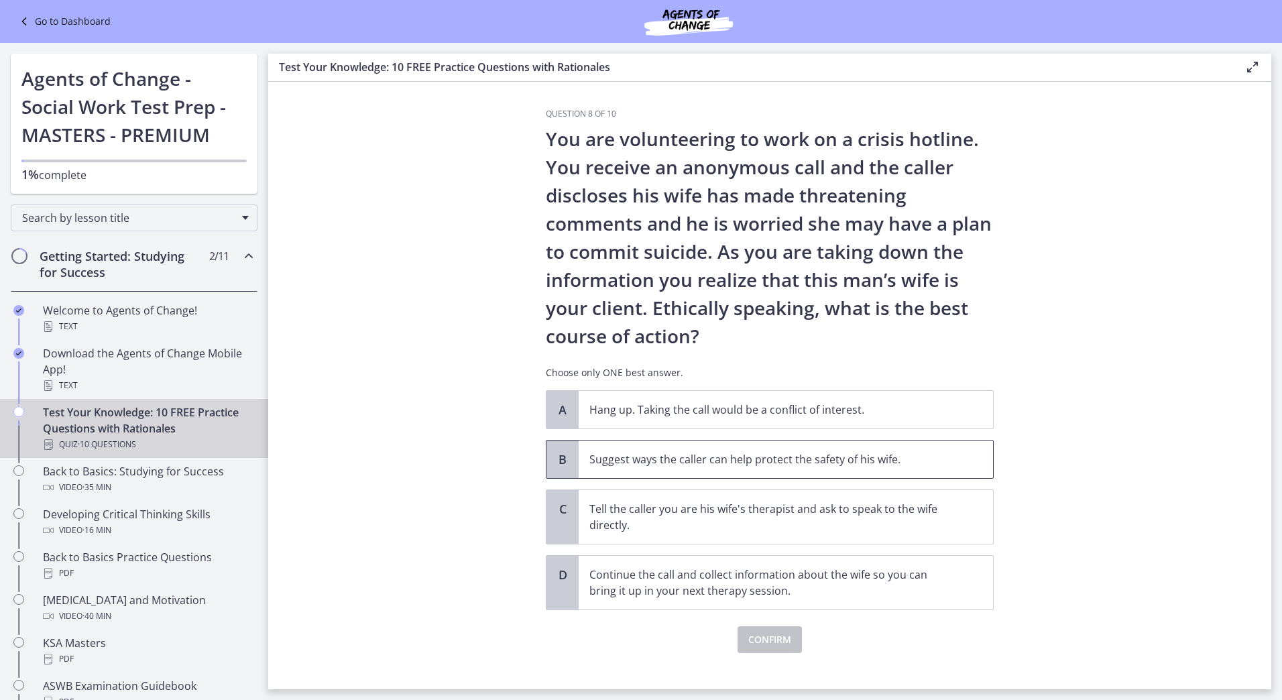
click at [791, 458] on p "Suggest ways the caller can help protect the safety of his wife." at bounding box center [772, 459] width 366 height 16
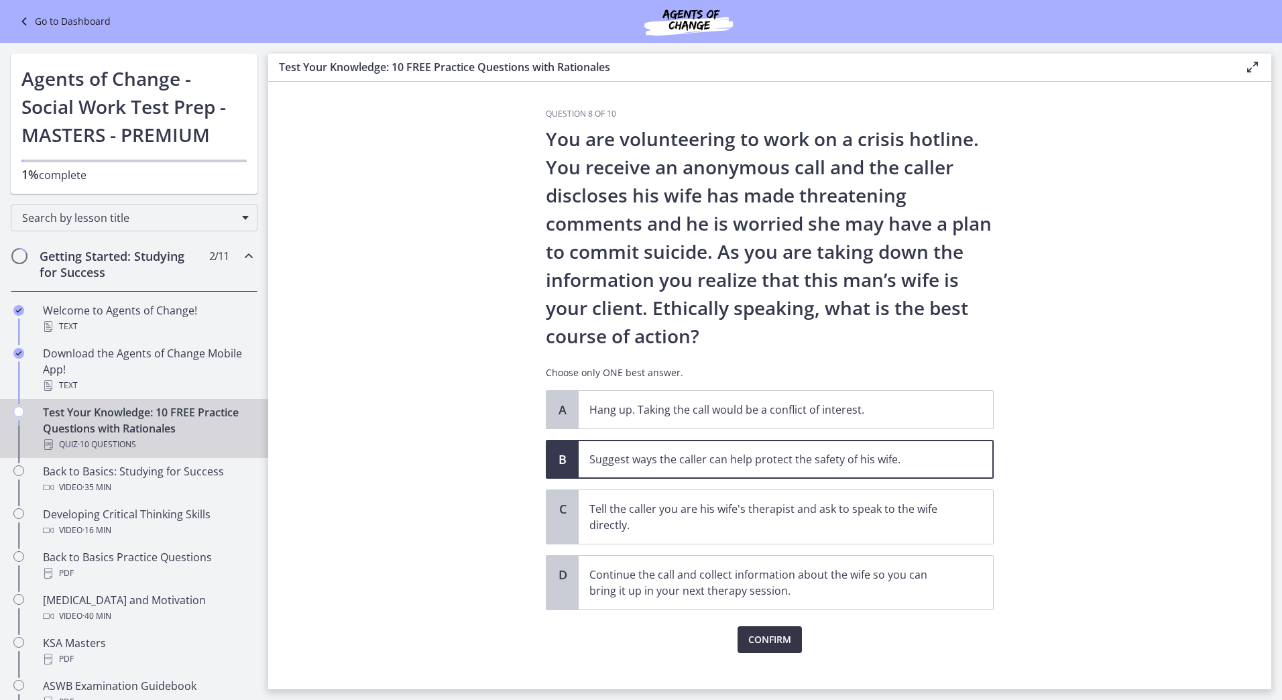
click at [770, 638] on span "Confirm" at bounding box center [769, 640] width 43 height 16
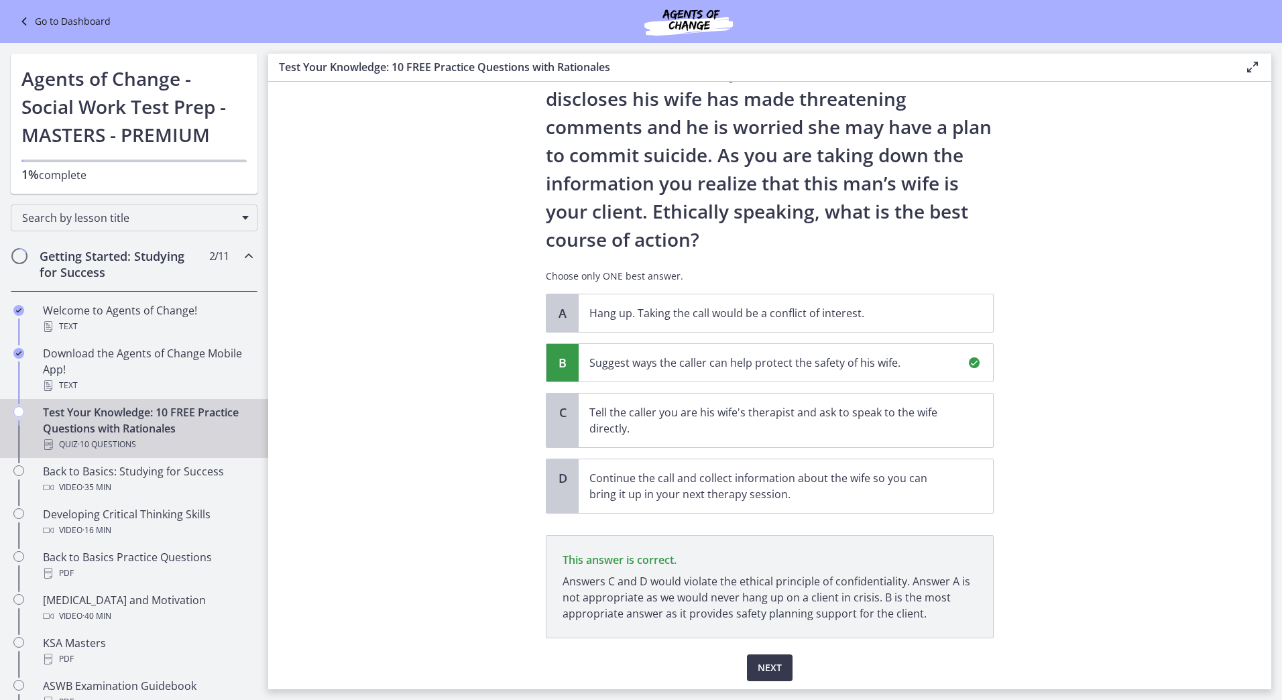
scroll to position [142, 0]
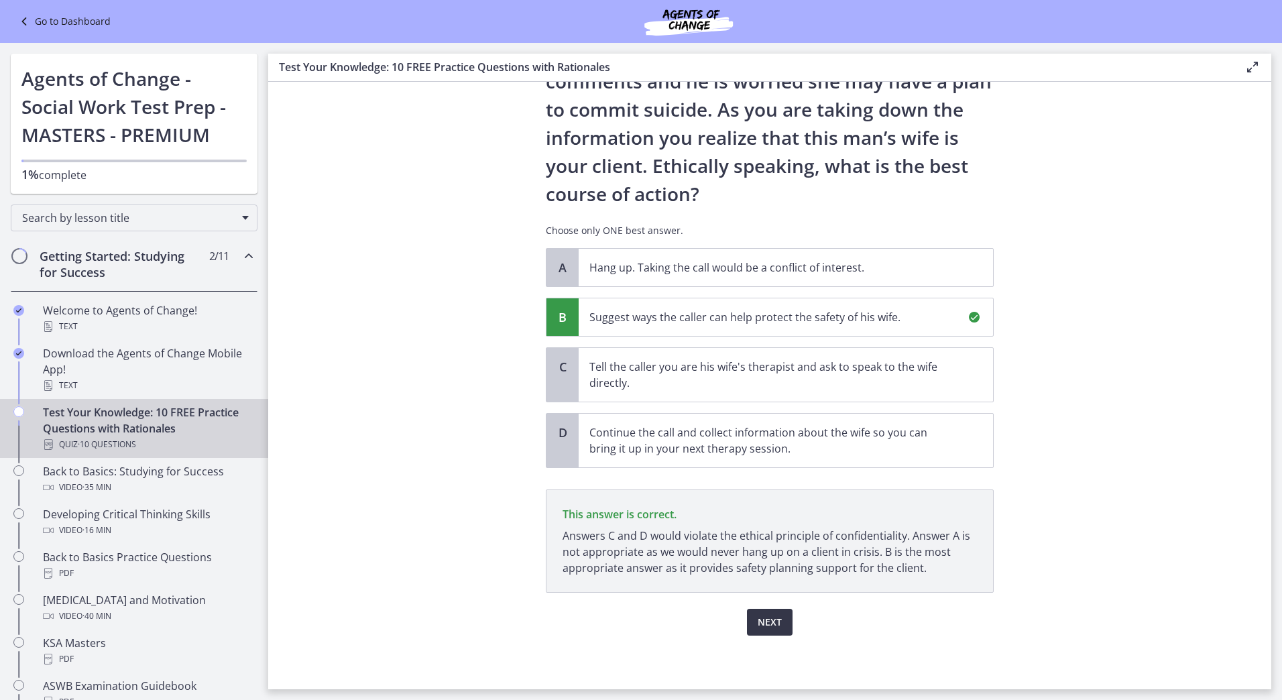
click at [768, 624] on span "Next" at bounding box center [770, 622] width 24 height 16
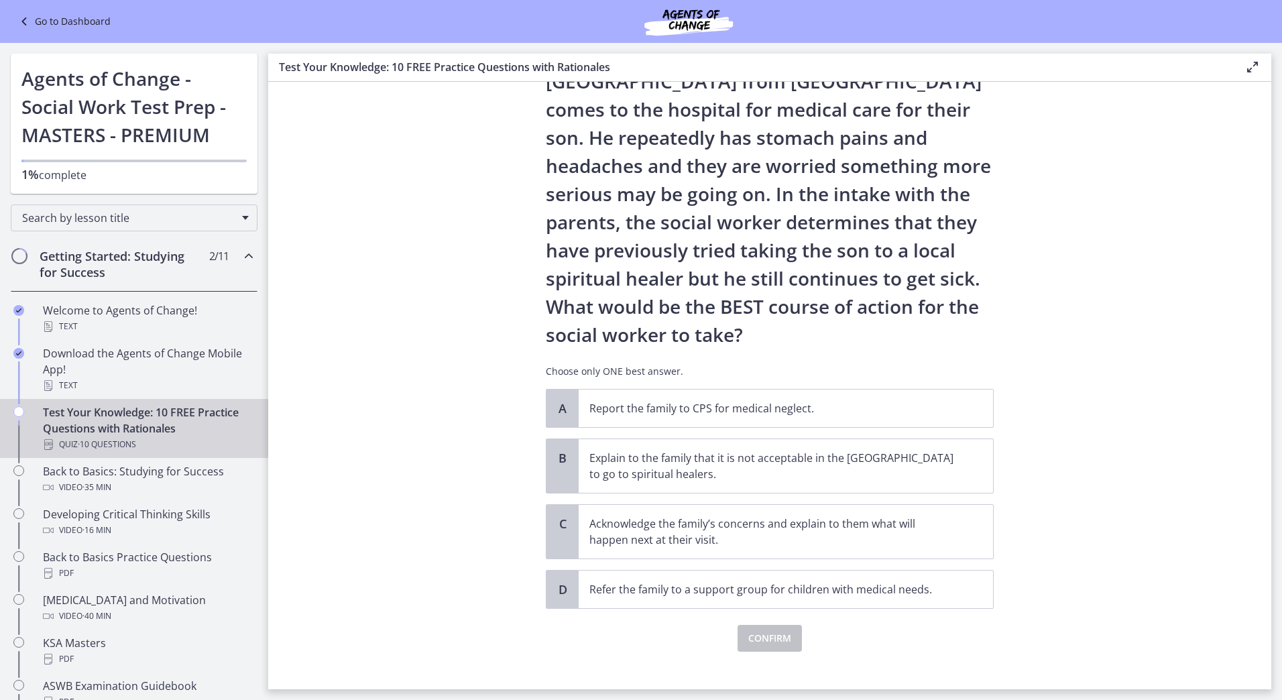
scroll to position [102, 0]
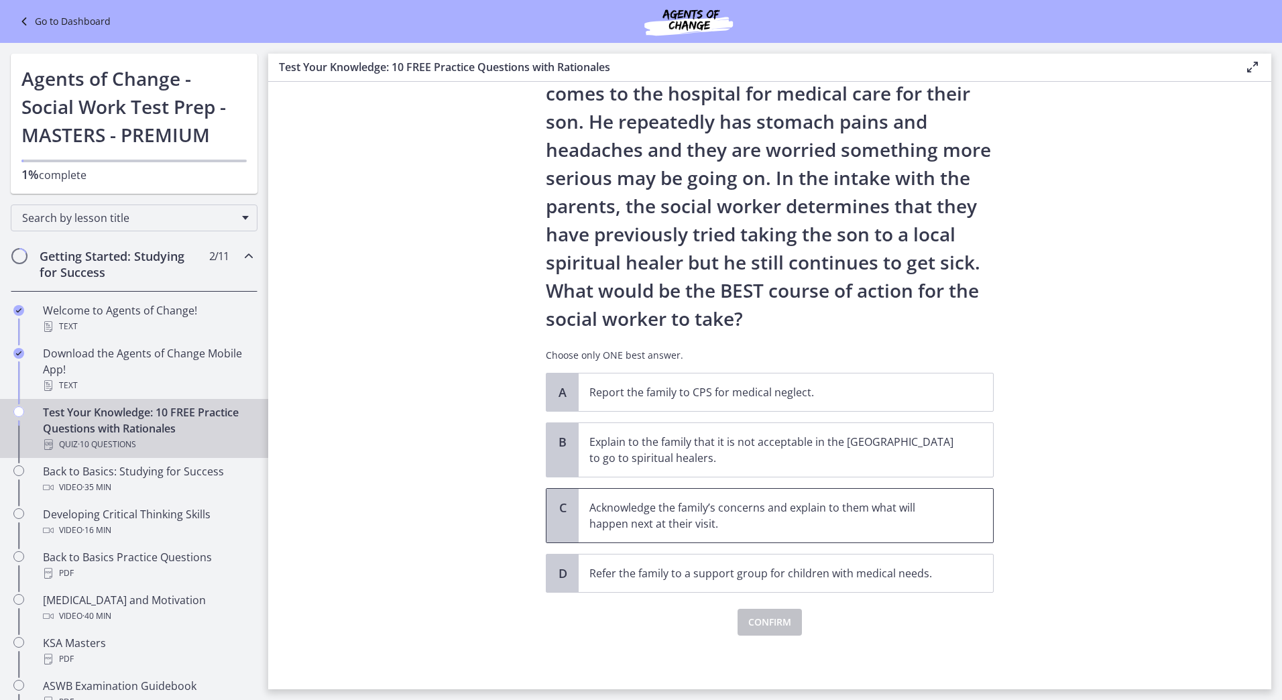
click at [935, 509] on p "Acknowledge the family’s concerns and explain to them what will happen next at …" at bounding box center [772, 516] width 366 height 32
click at [754, 622] on span "Confirm" at bounding box center [769, 622] width 43 height 16
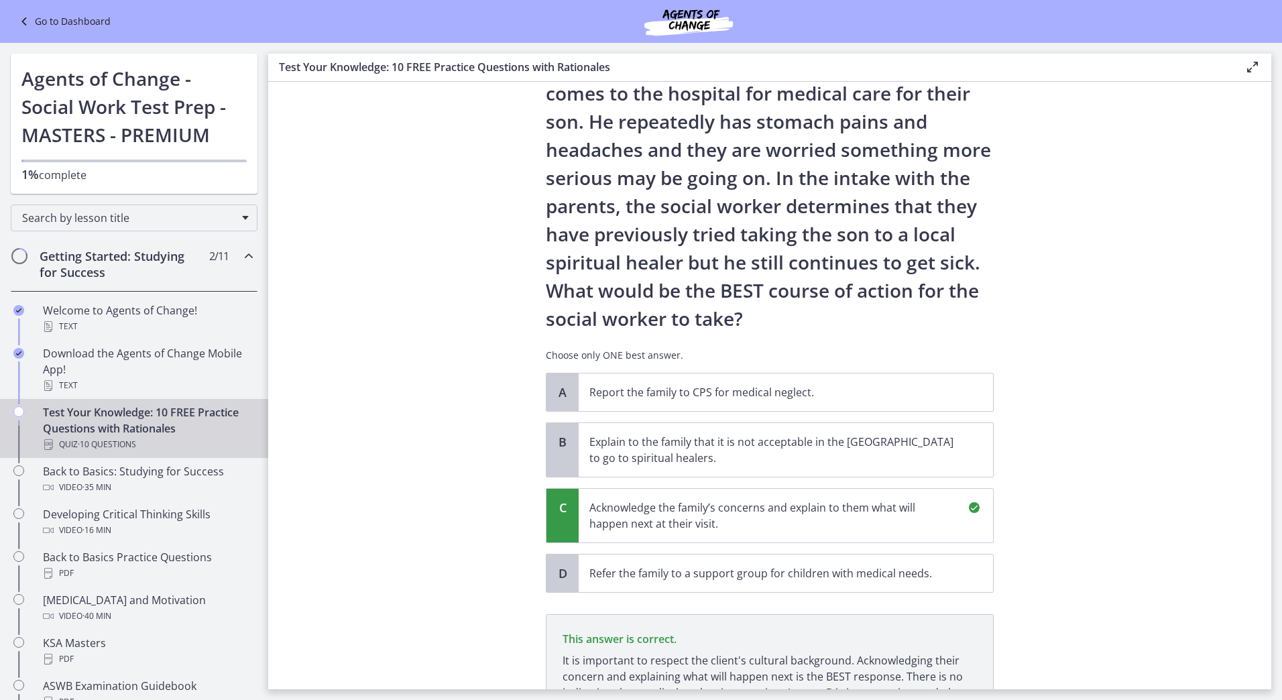
scroll to position [259, 0]
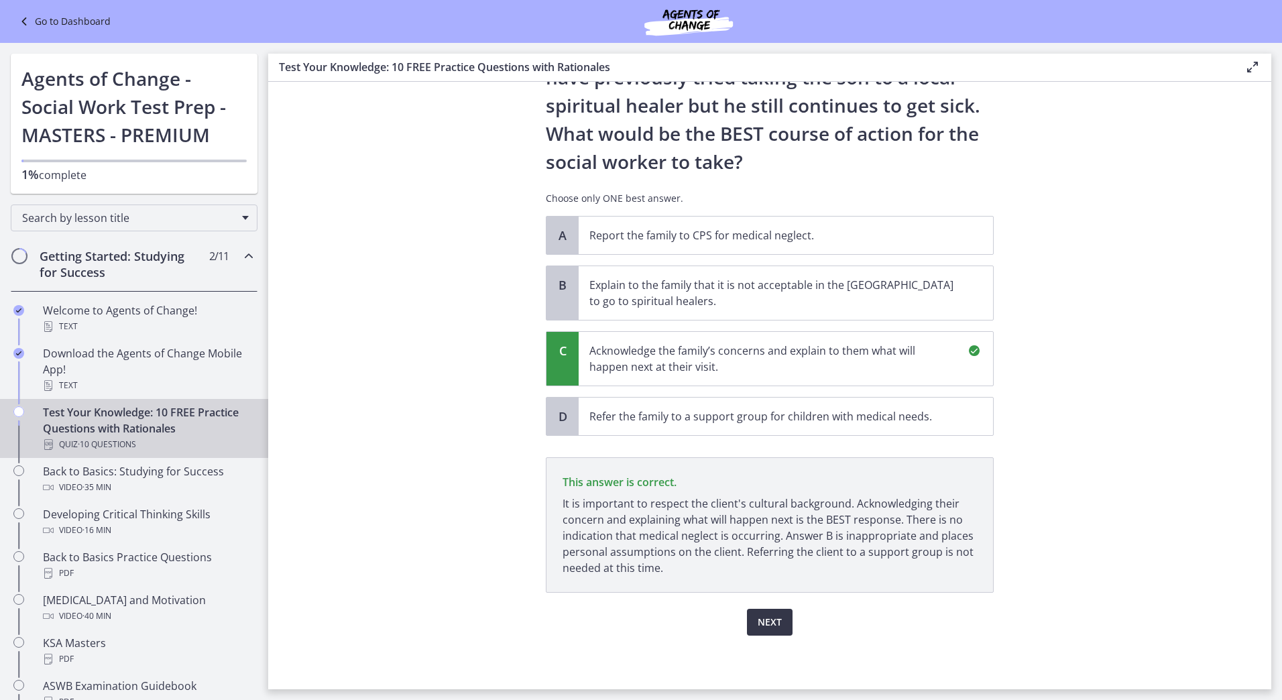
click at [763, 614] on span "Next" at bounding box center [770, 622] width 24 height 16
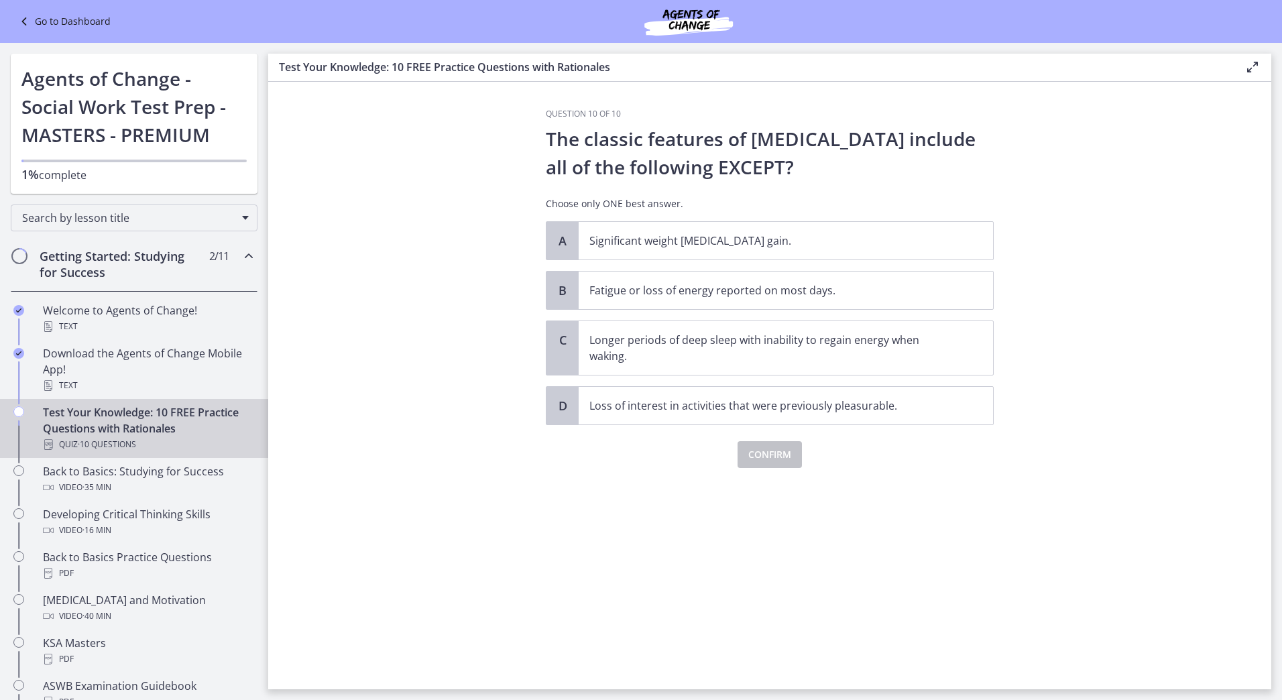
scroll to position [0, 0]
click at [848, 249] on span "Significant weight [MEDICAL_DATA] gain." at bounding box center [786, 241] width 414 height 38
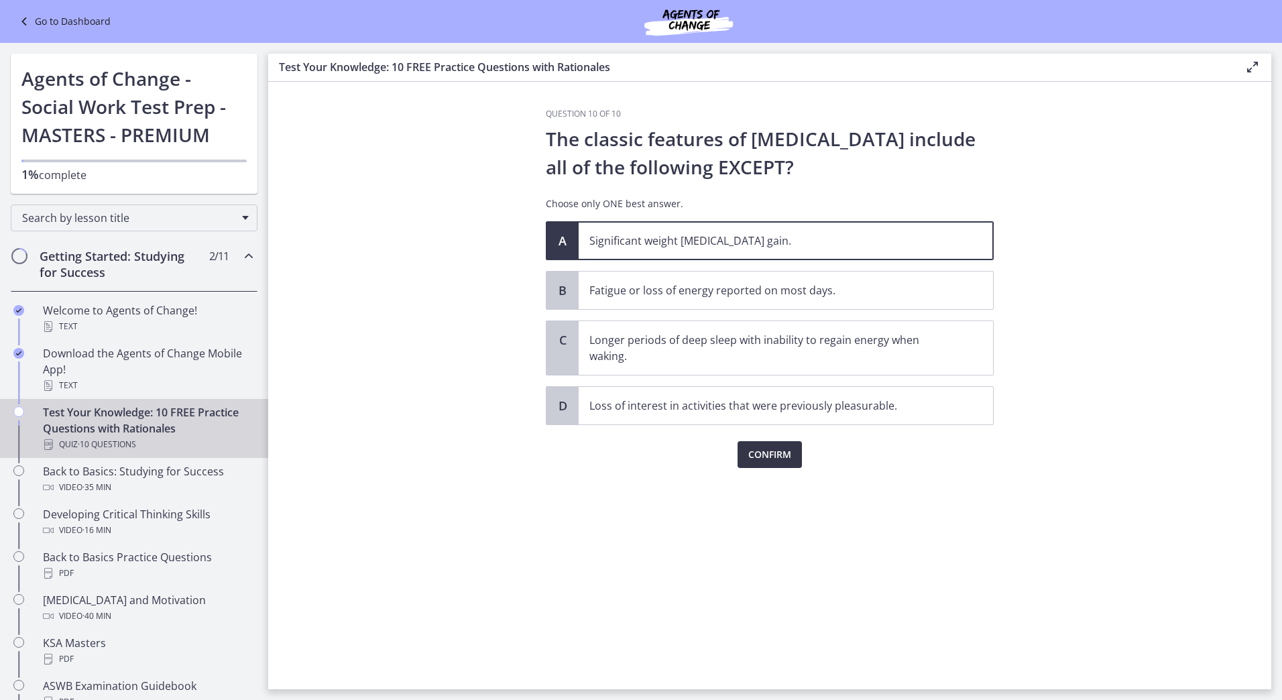
click at [792, 453] on button "Confirm" at bounding box center [770, 454] width 64 height 27
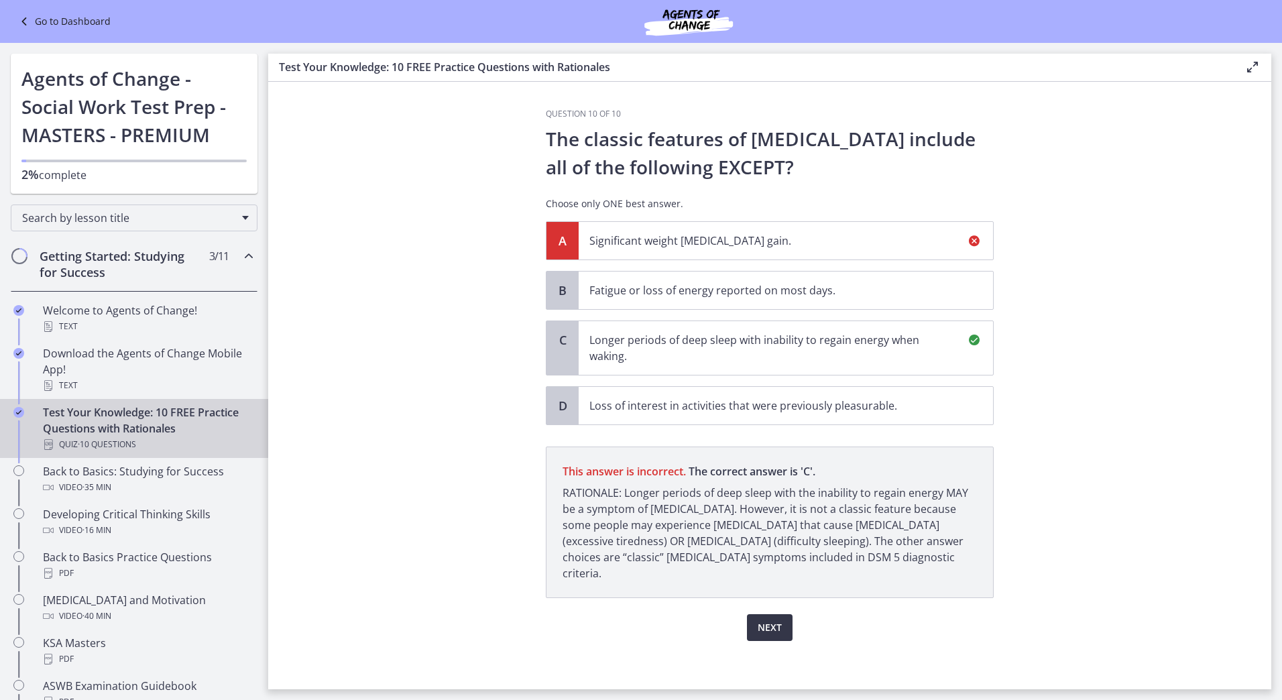
click at [770, 620] on span "Next" at bounding box center [770, 628] width 24 height 16
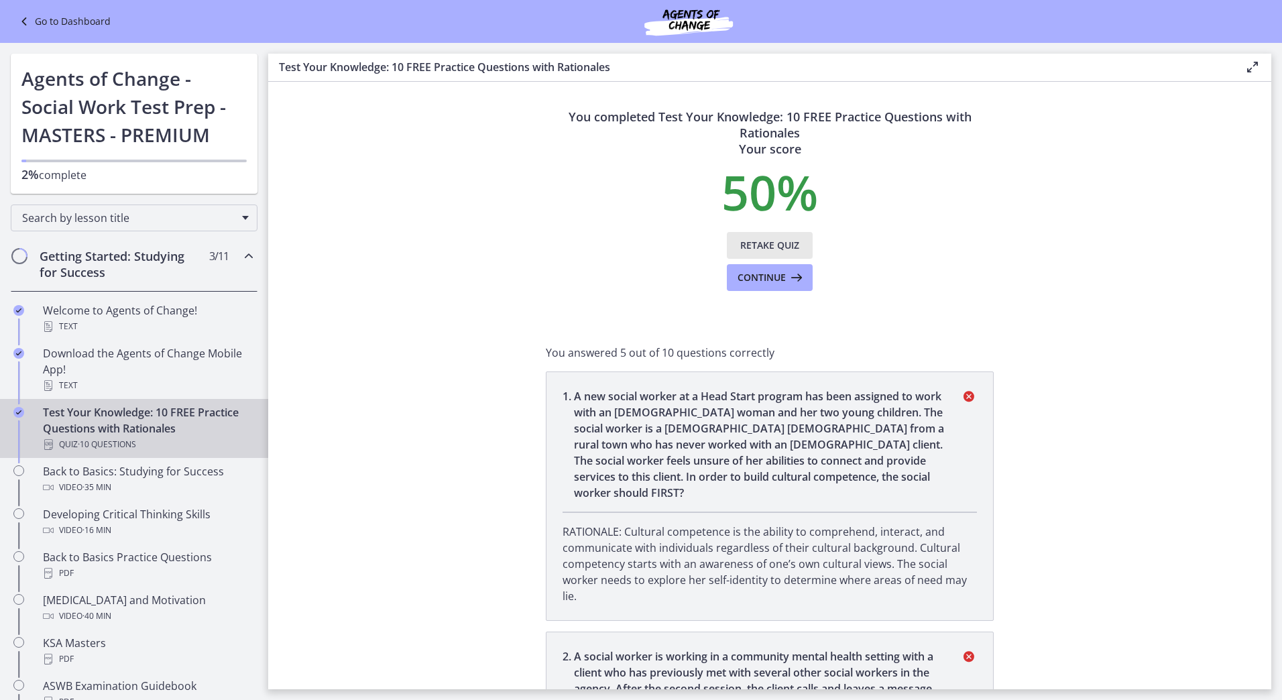
click at [755, 245] on span "Retake Quiz" at bounding box center [769, 245] width 59 height 16
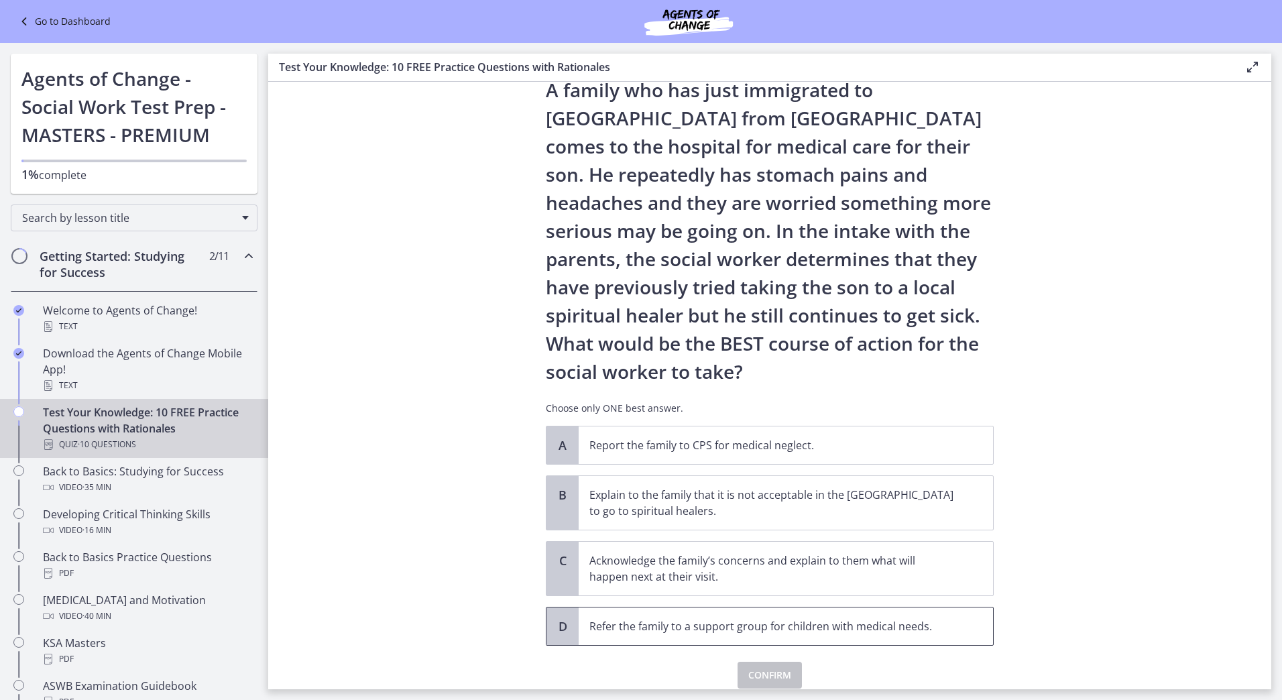
scroll to position [102, 0]
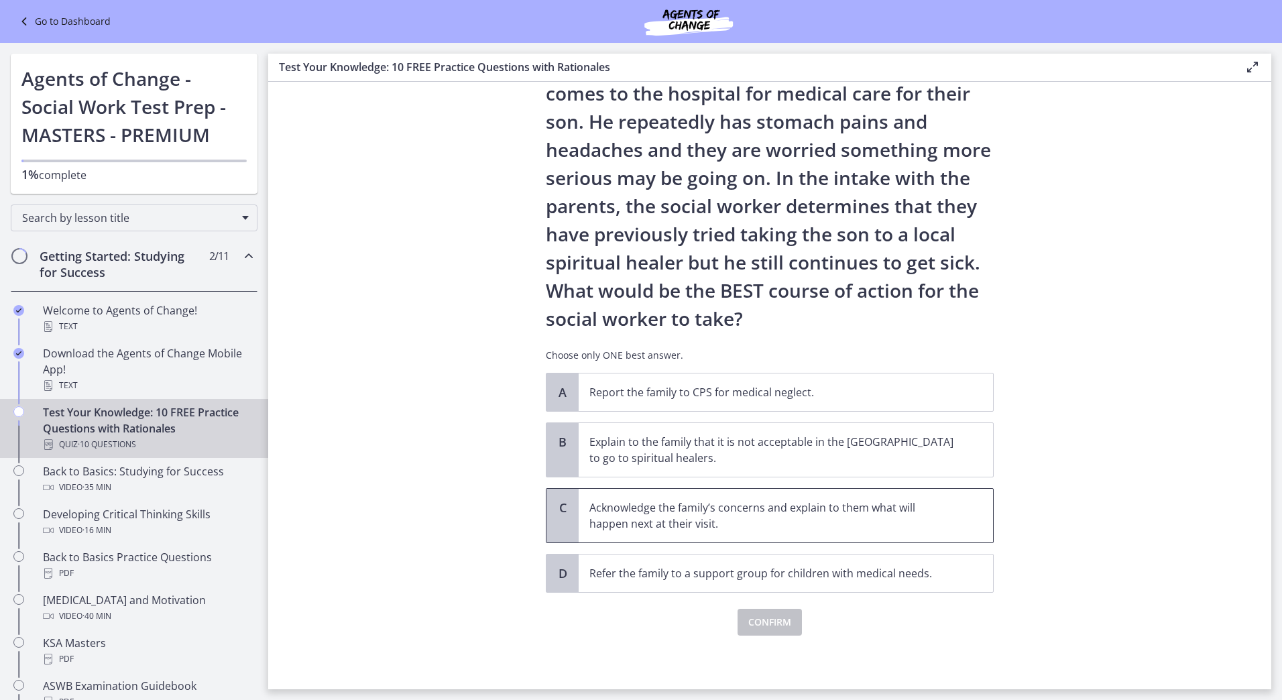
click at [691, 516] on p "Acknowledge the family’s concerns and explain to them what will happen next at …" at bounding box center [772, 516] width 366 height 32
click at [763, 628] on span "Confirm" at bounding box center [769, 622] width 43 height 16
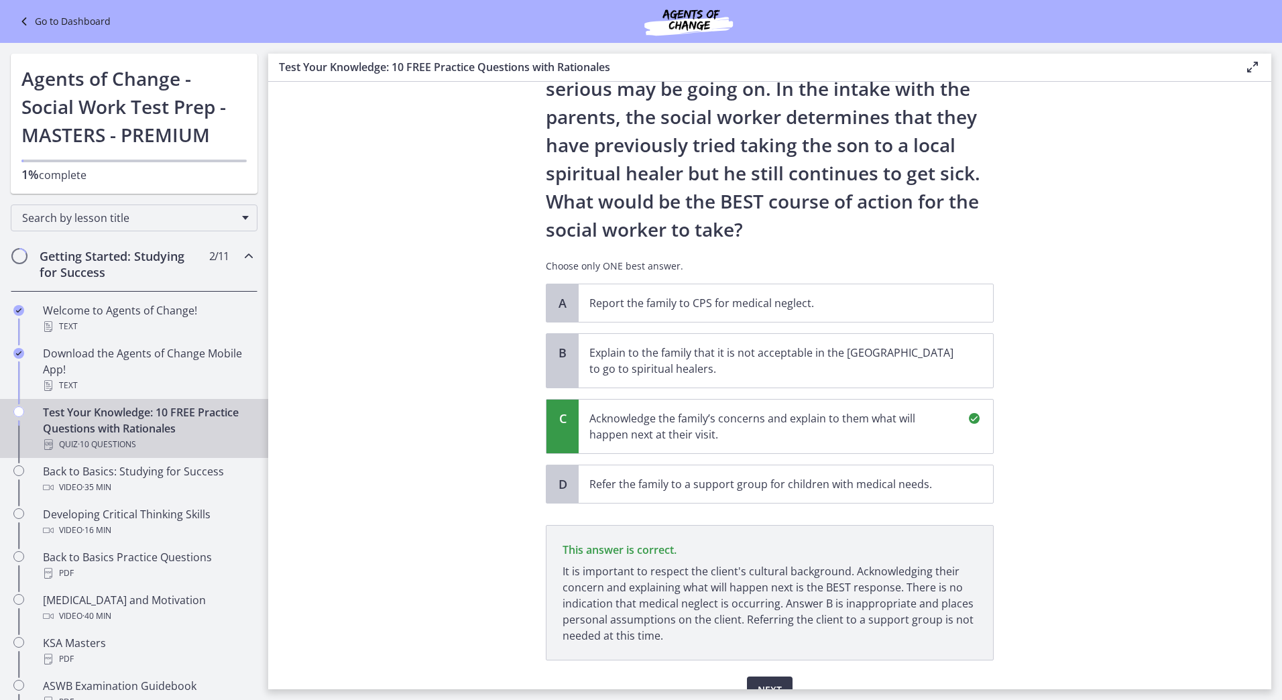
scroll to position [259, 0]
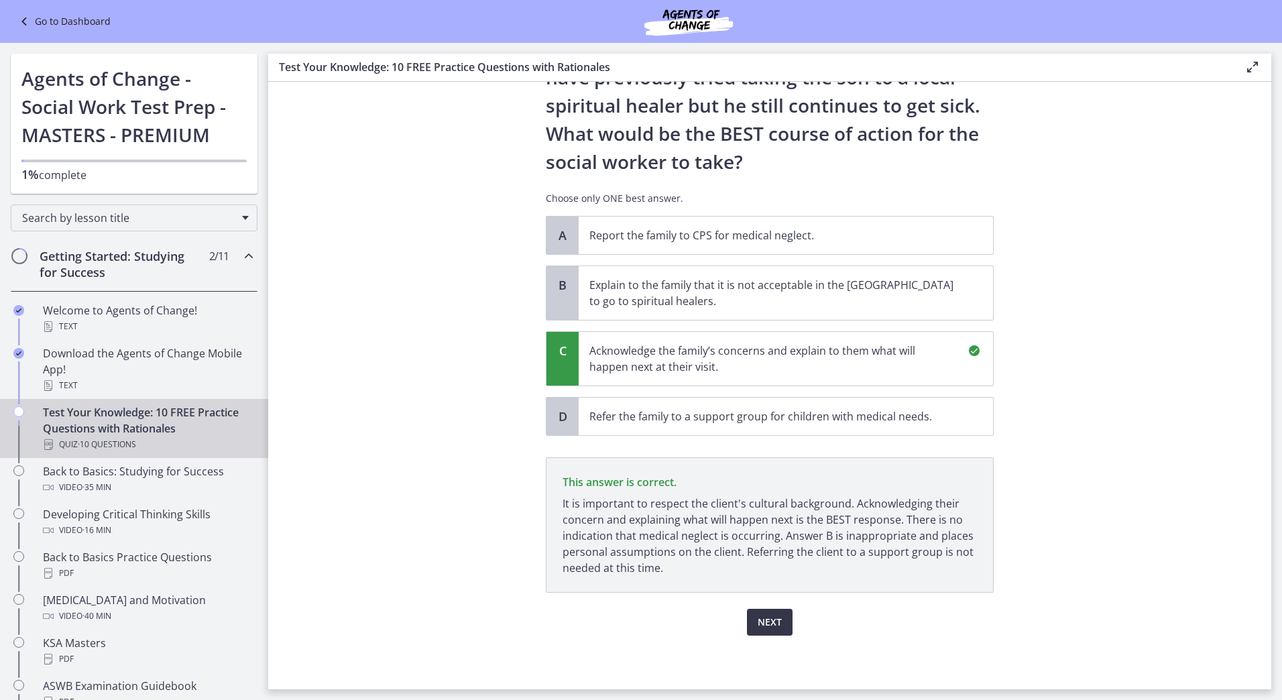
click at [783, 634] on button "Next" at bounding box center [770, 622] width 46 height 27
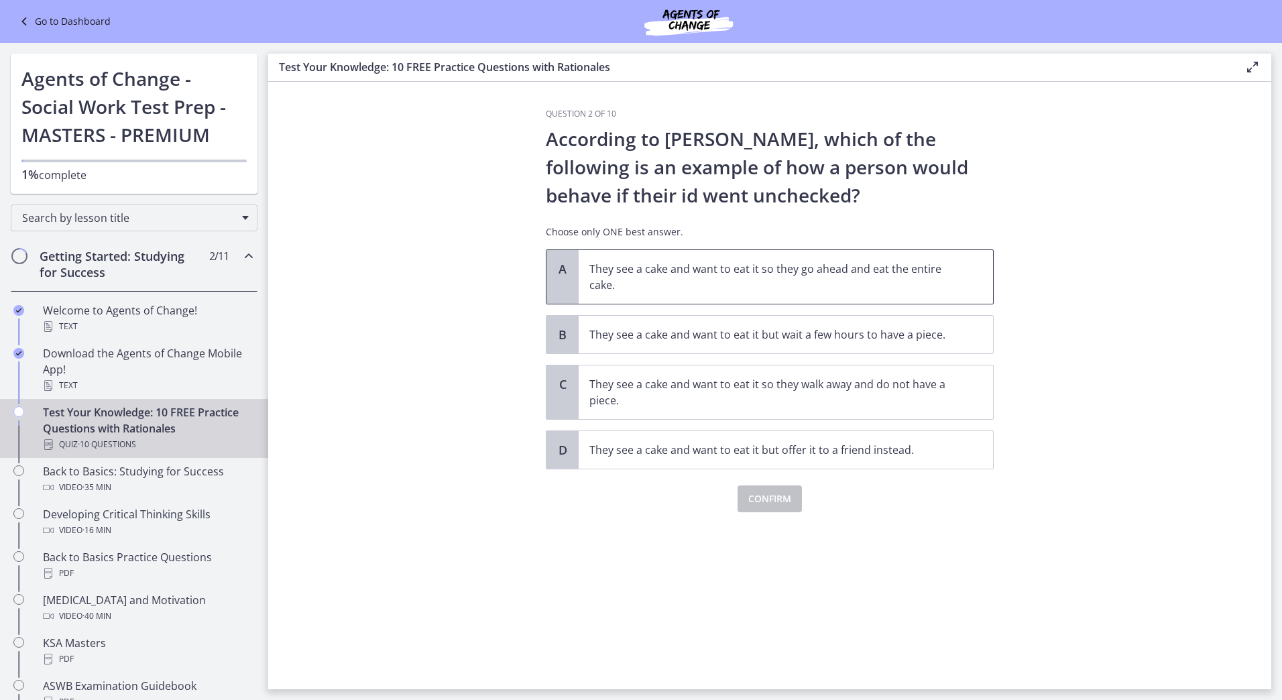
click at [797, 295] on span "They see a cake and want to eat it so they go ahead and eat the entire cake." at bounding box center [786, 277] width 414 height 54
click at [768, 499] on span "Confirm" at bounding box center [769, 499] width 43 height 16
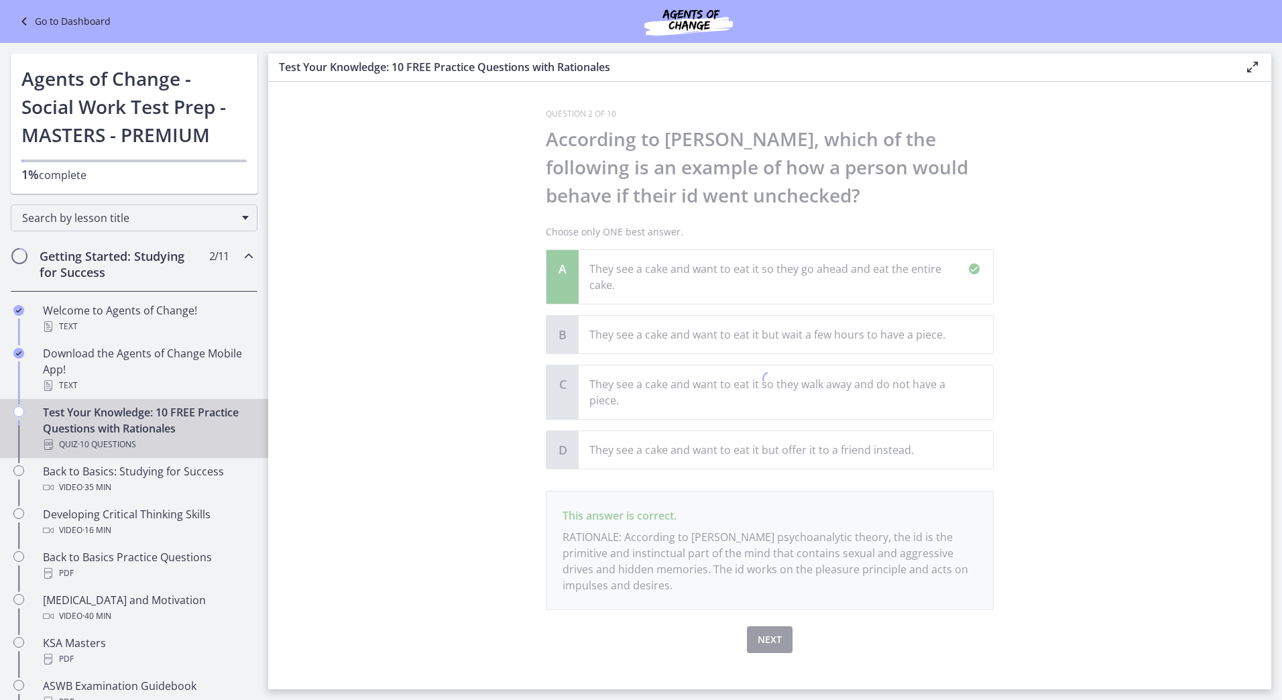
scroll to position [17, 0]
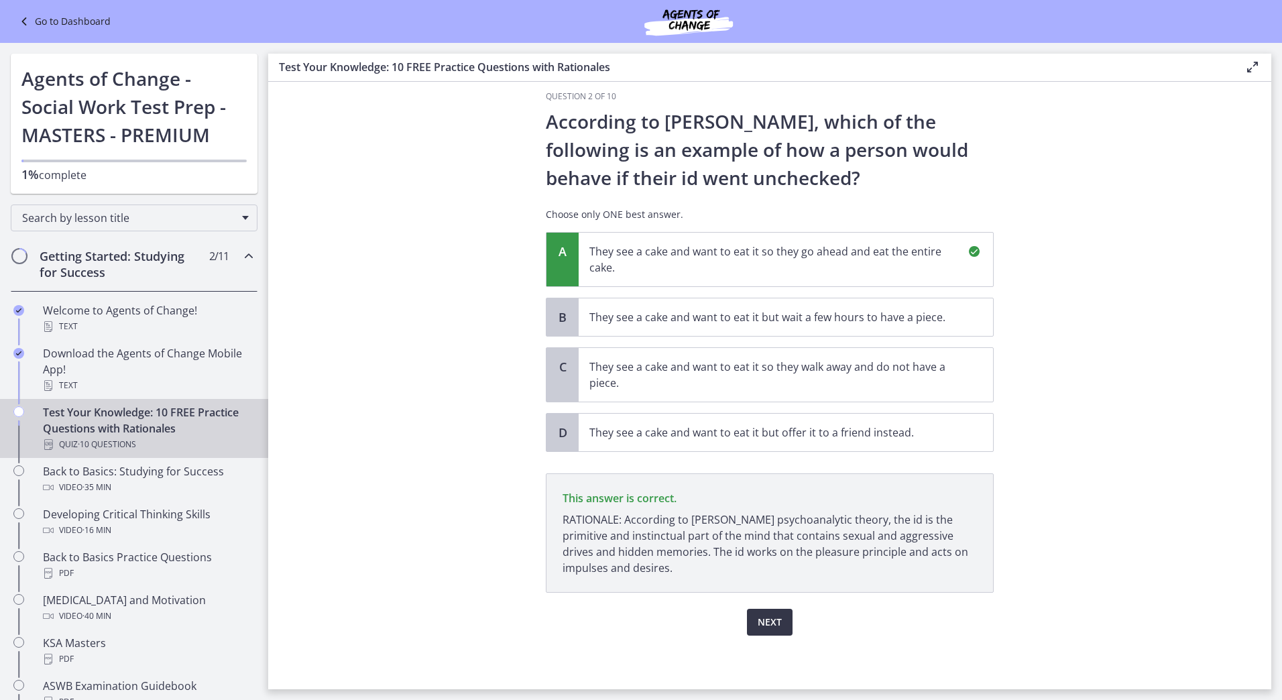
click at [758, 628] on span "Next" at bounding box center [770, 622] width 24 height 16
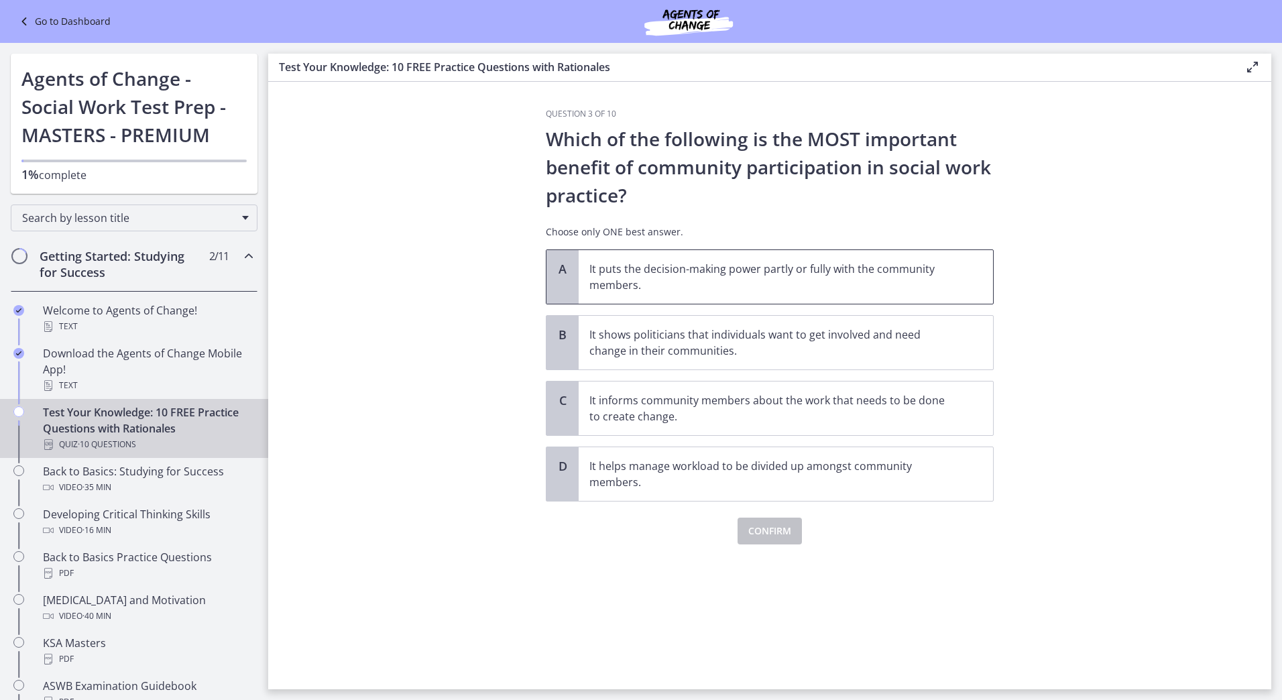
click at [802, 282] on p "It puts the decision-making power partly or fully with the community members." at bounding box center [772, 277] width 366 height 32
click at [769, 526] on span "Confirm" at bounding box center [769, 531] width 43 height 16
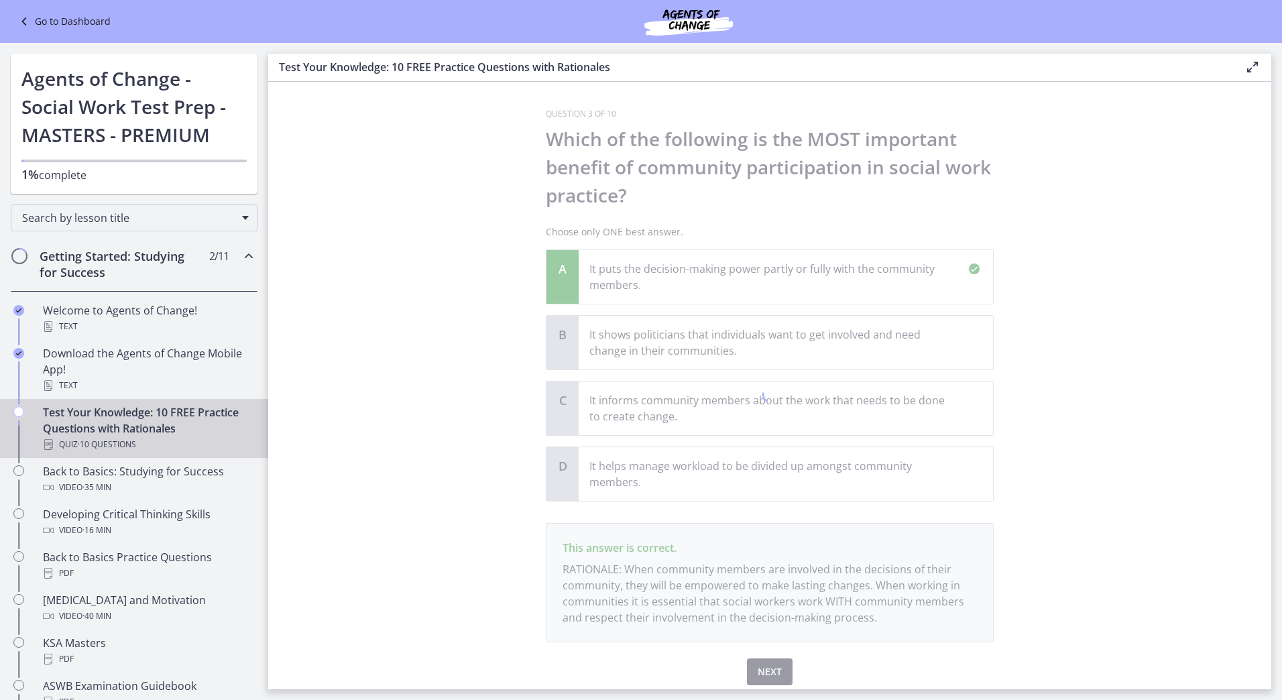
scroll to position [50, 0]
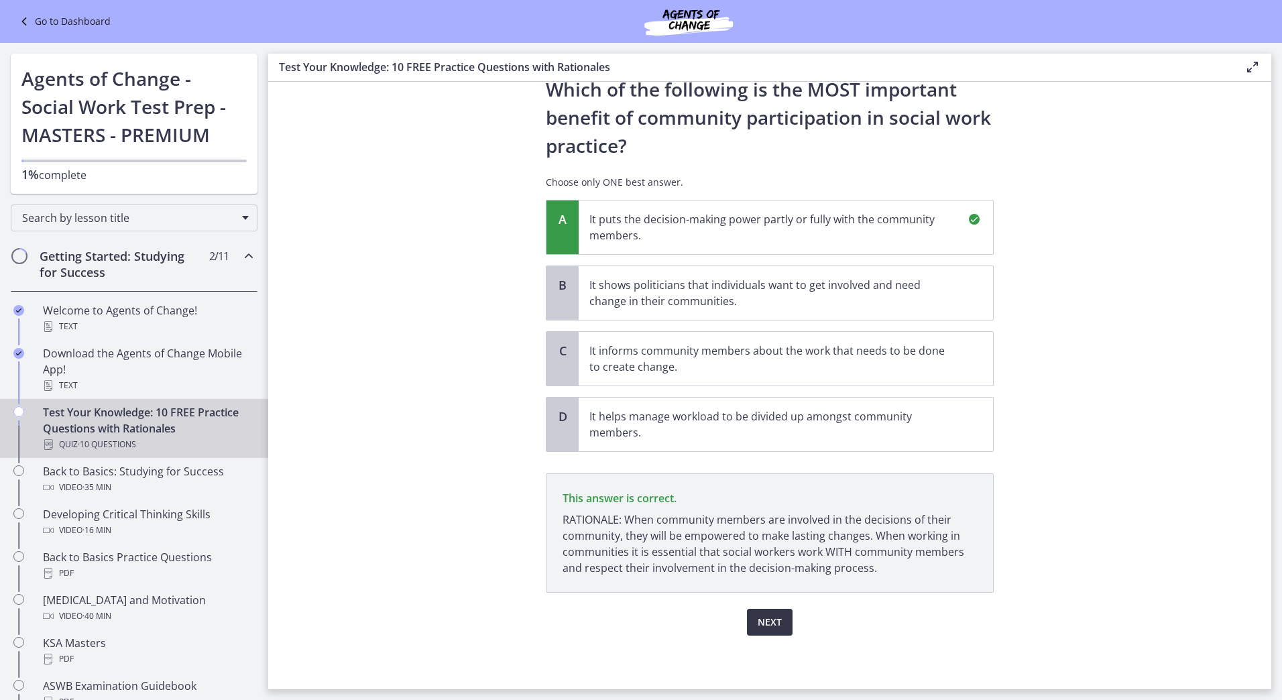
click at [762, 629] on span "Next" at bounding box center [770, 622] width 24 height 16
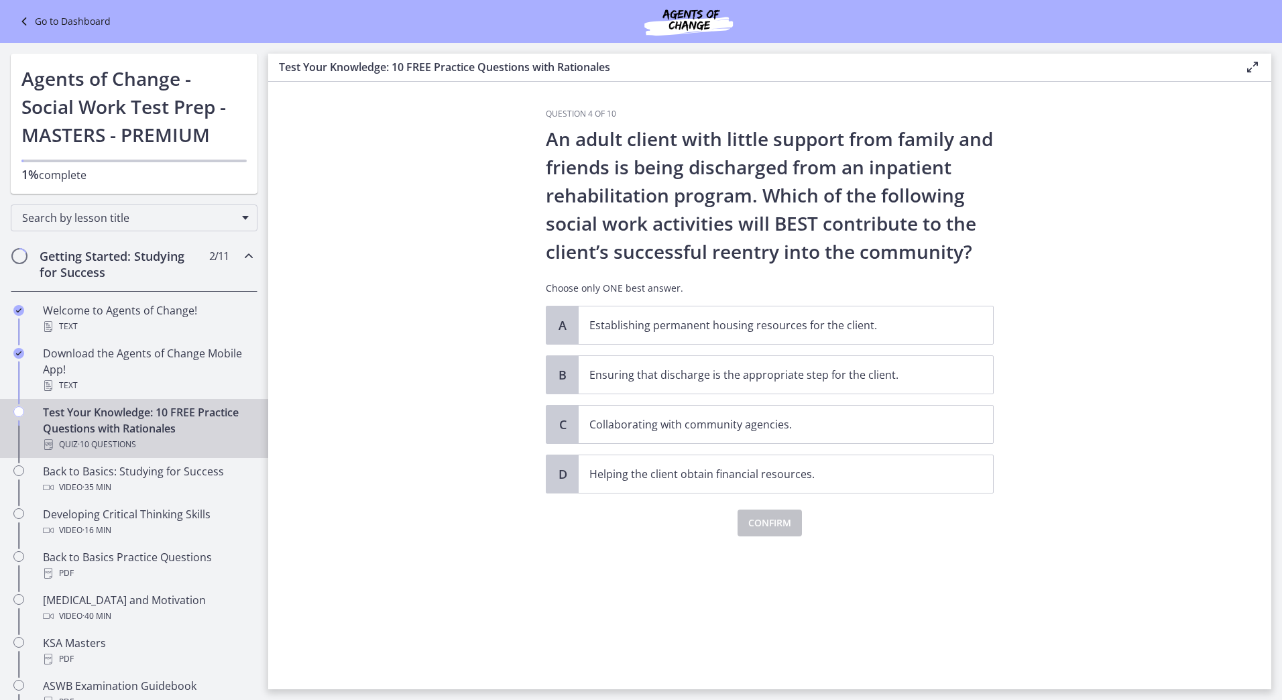
scroll to position [0, 0]
click at [767, 436] on span "Collaborating with community agencies." at bounding box center [786, 425] width 414 height 38
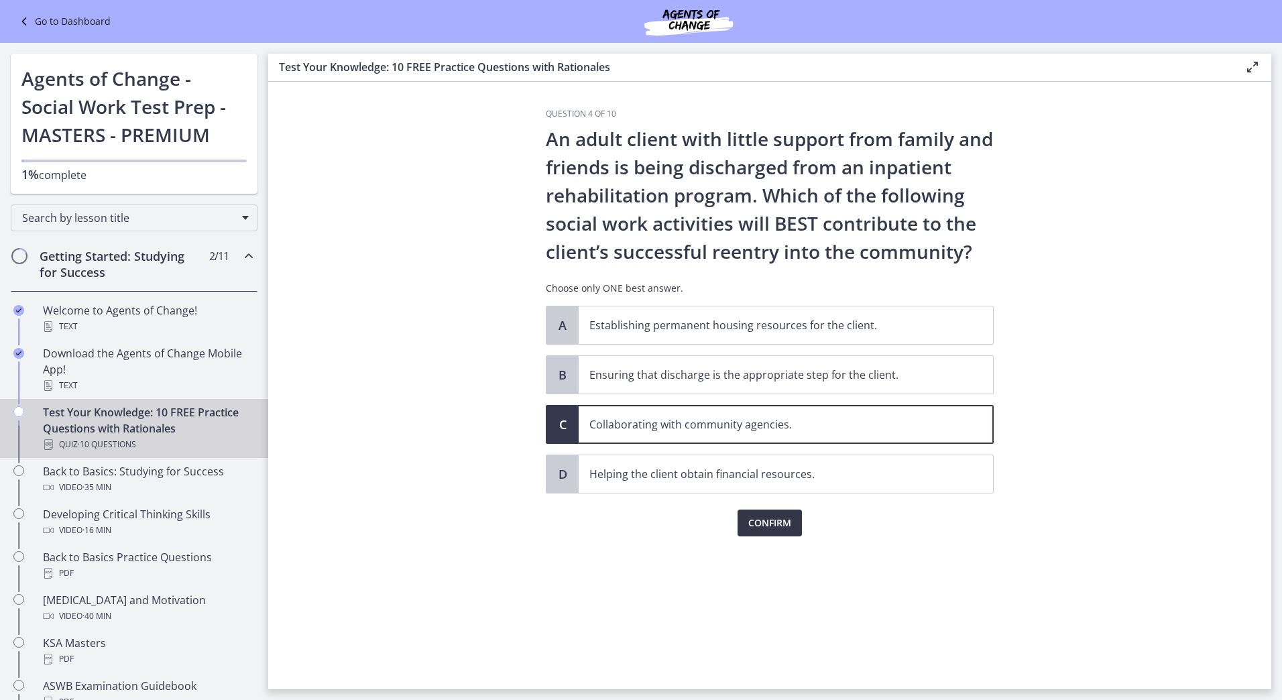
click at [763, 528] on span "Confirm" at bounding box center [769, 523] width 43 height 16
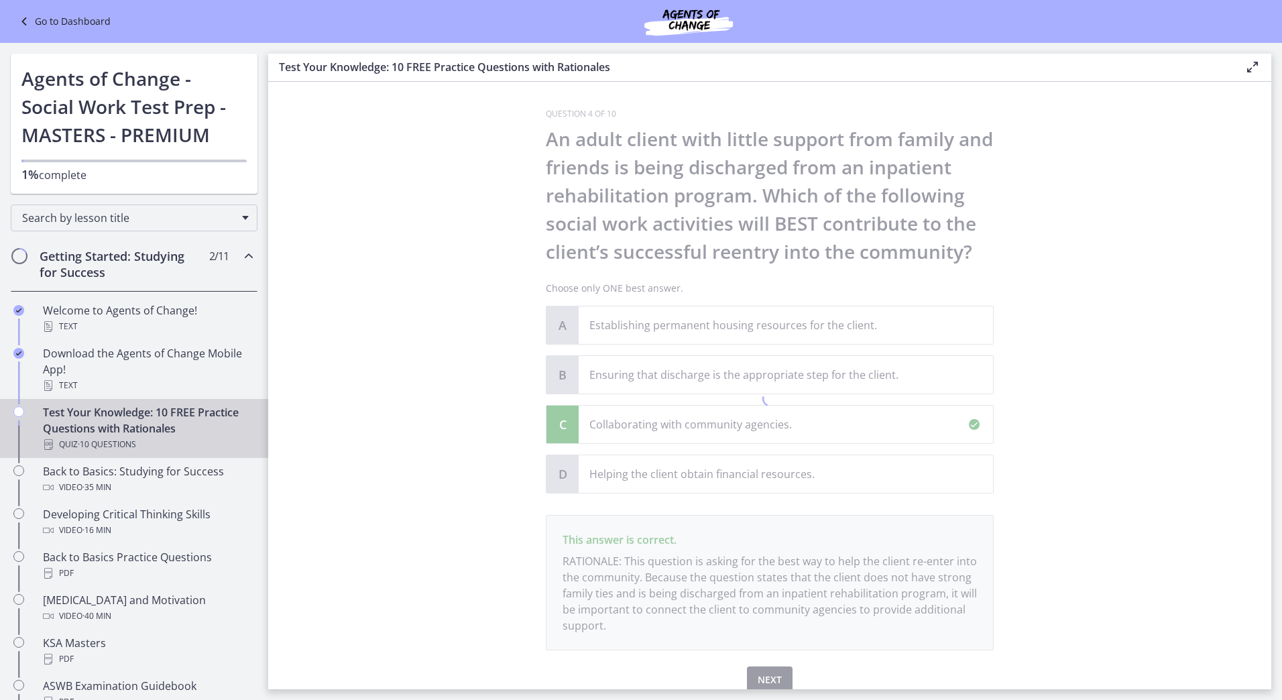
scroll to position [58, 0]
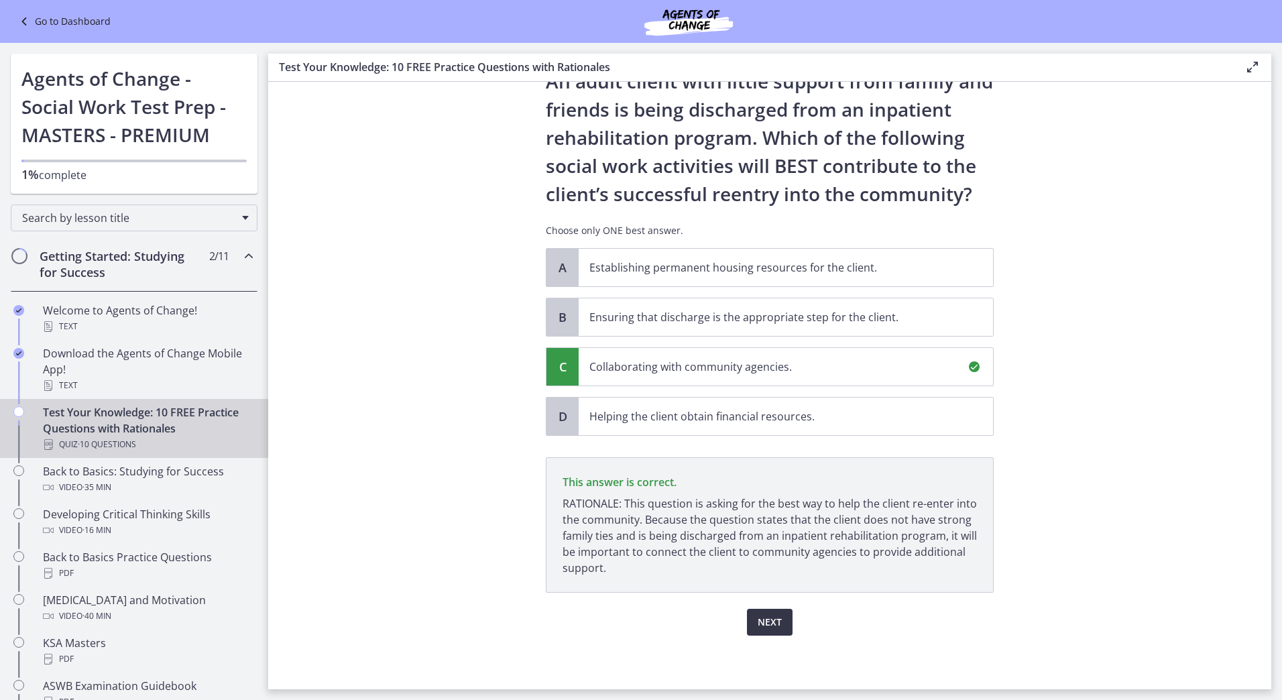
click at [768, 624] on span "Next" at bounding box center [770, 622] width 24 height 16
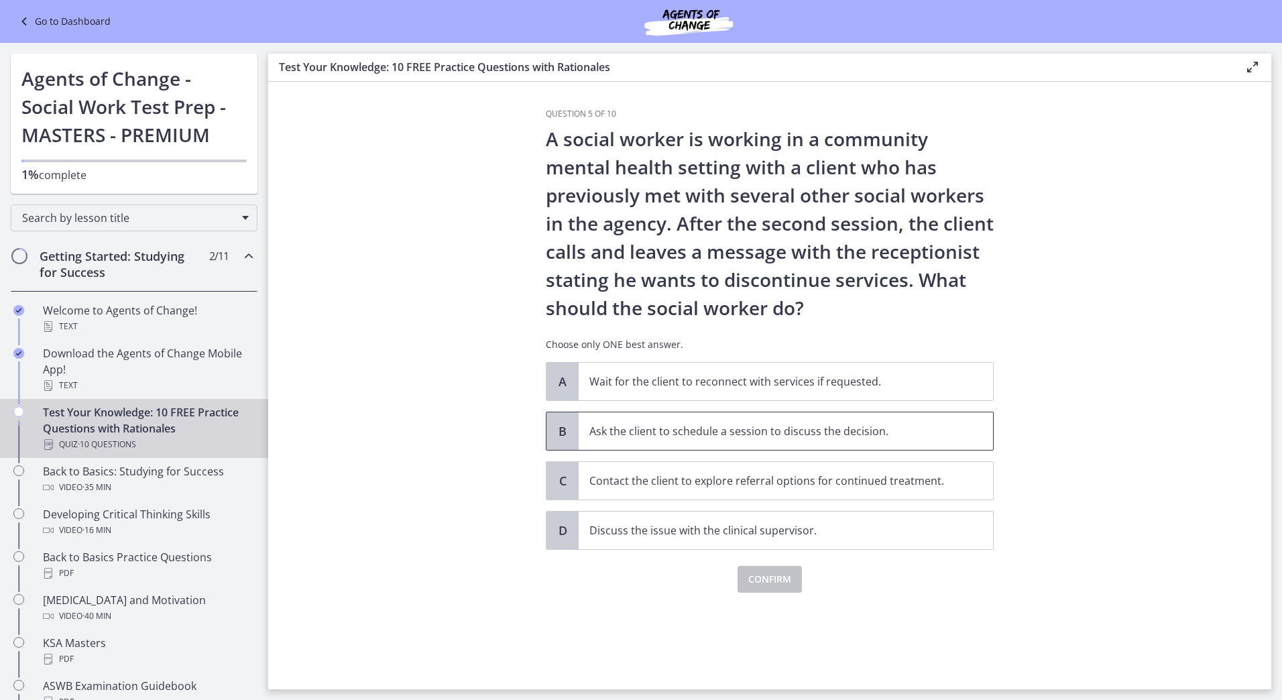
click at [793, 446] on span "Ask the client to schedule a session to discuss the decision." at bounding box center [786, 431] width 414 height 38
click at [786, 581] on span "Confirm" at bounding box center [769, 579] width 43 height 16
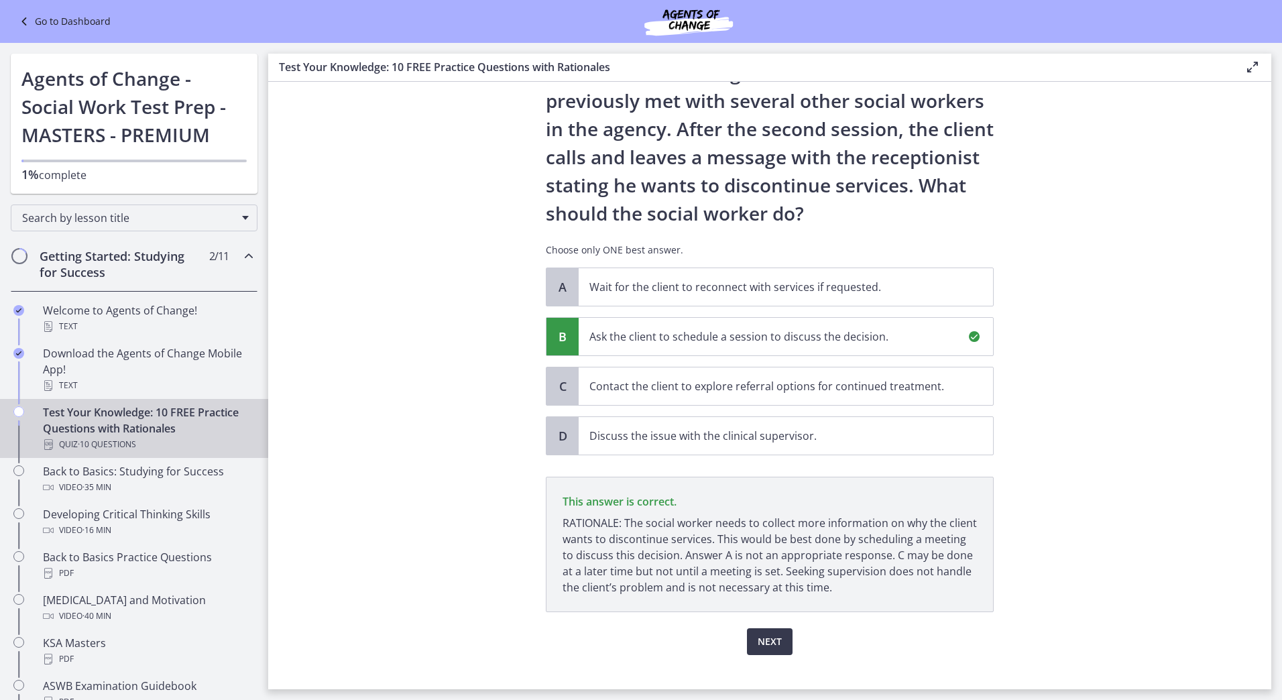
scroll to position [114, 0]
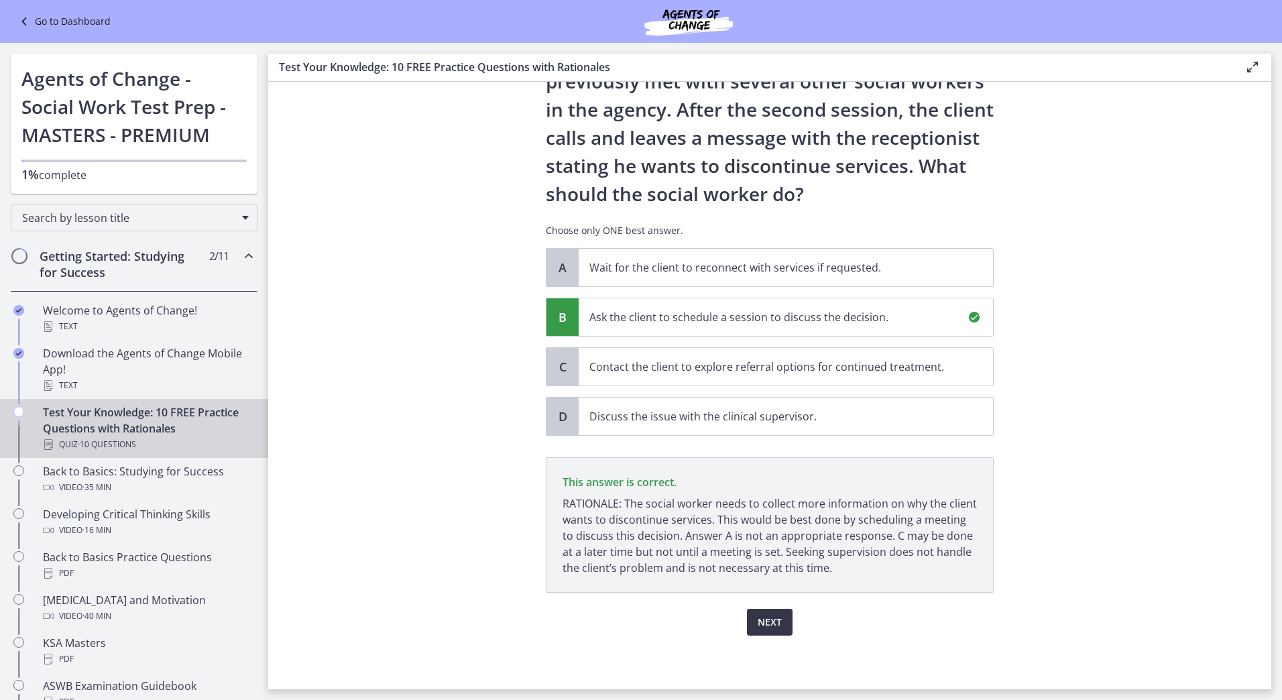
click at [766, 621] on span "Next" at bounding box center [770, 622] width 24 height 16
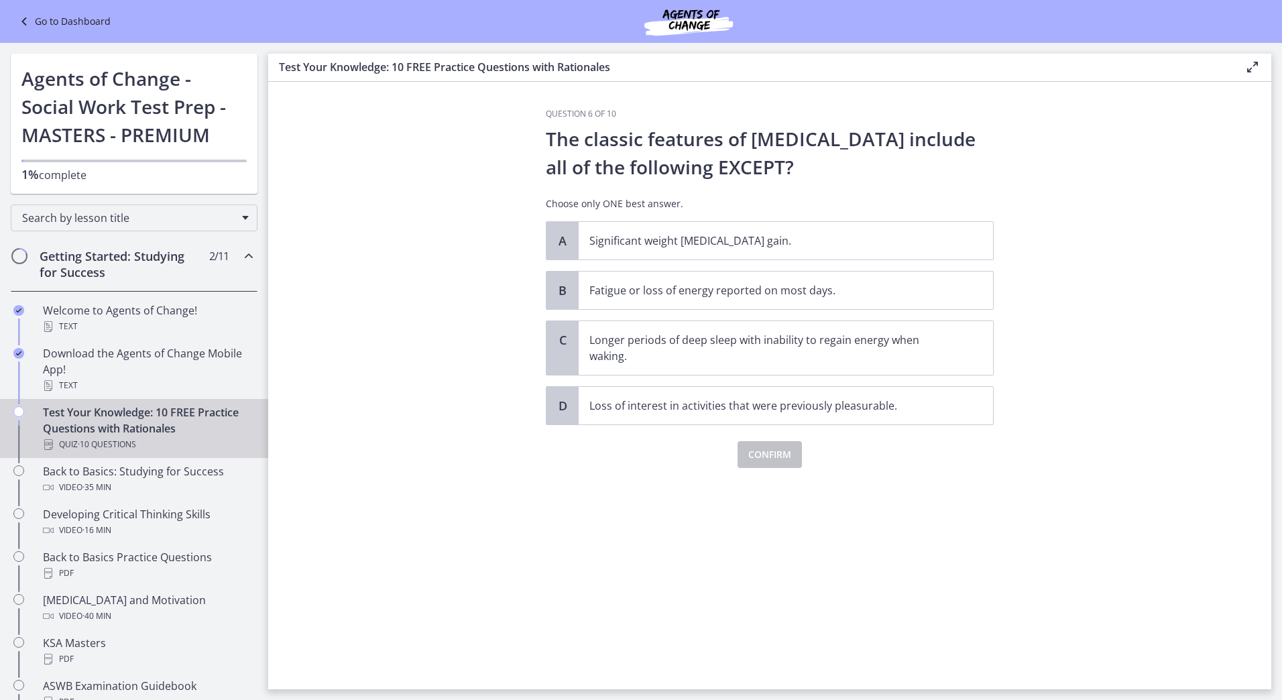
scroll to position [0, 0]
click at [748, 355] on p "Longer periods of deep sleep with inability to regain energy when waking." at bounding box center [772, 348] width 366 height 32
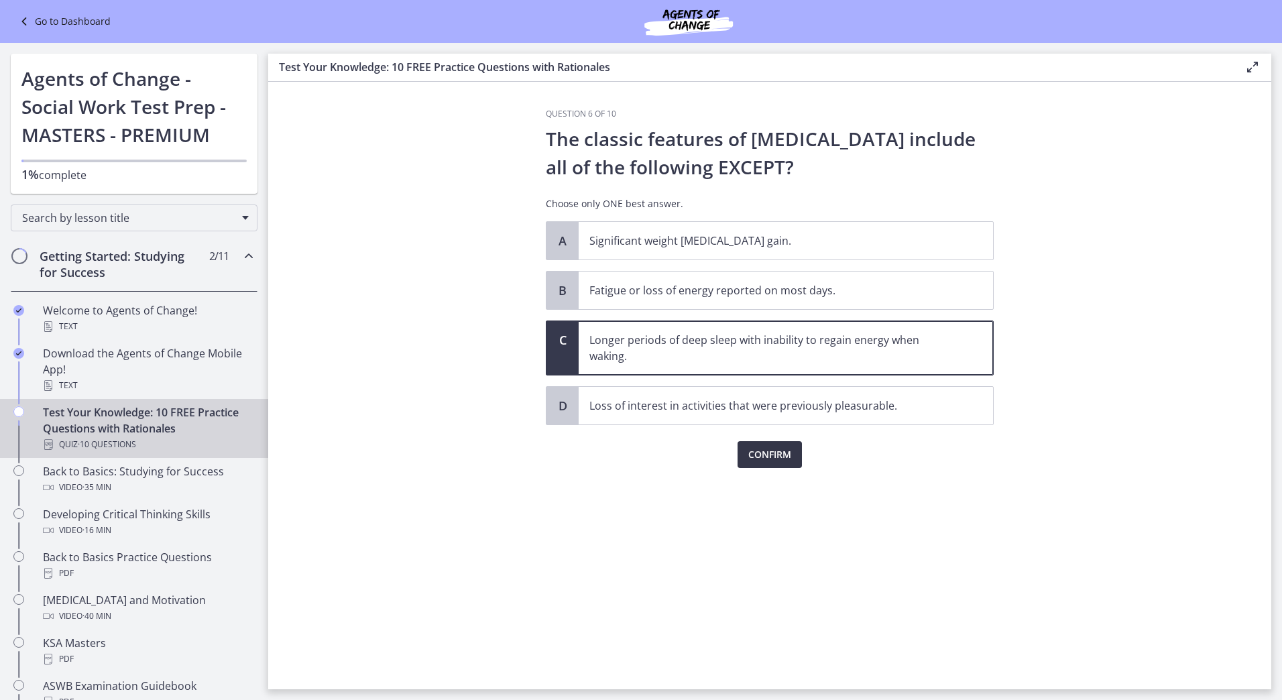
click at [762, 460] on span "Confirm" at bounding box center [769, 455] width 43 height 16
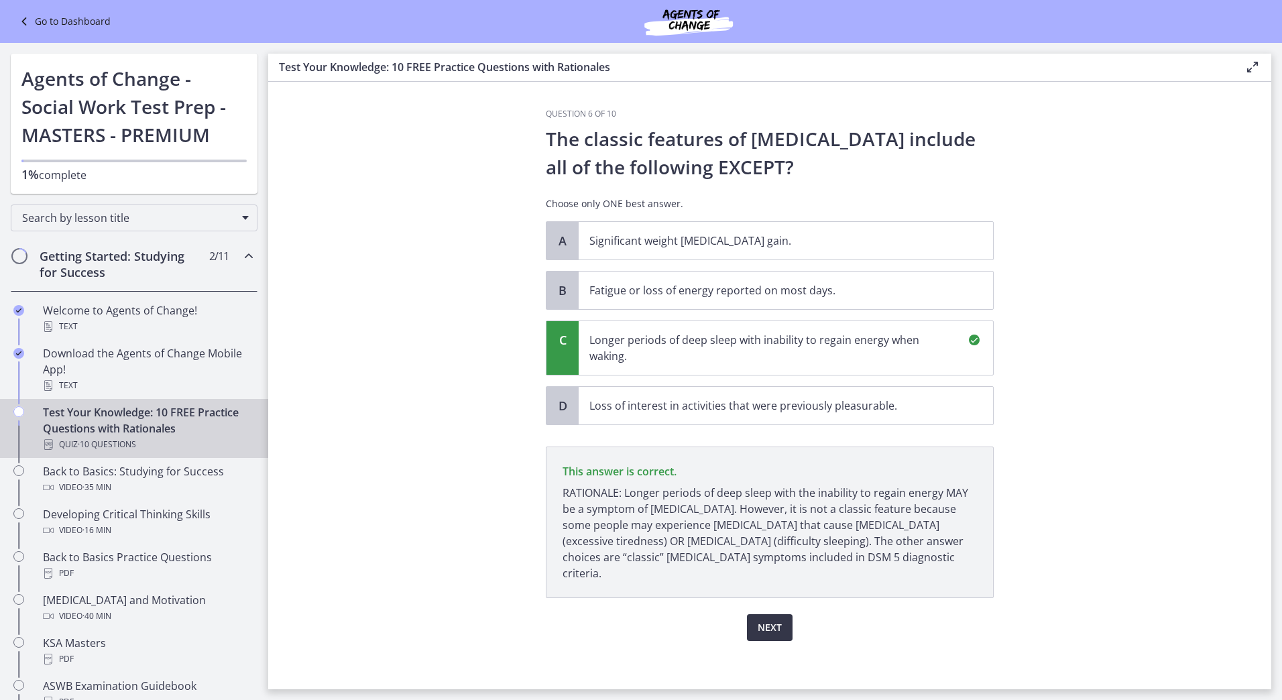
click at [764, 620] on span "Next" at bounding box center [770, 628] width 24 height 16
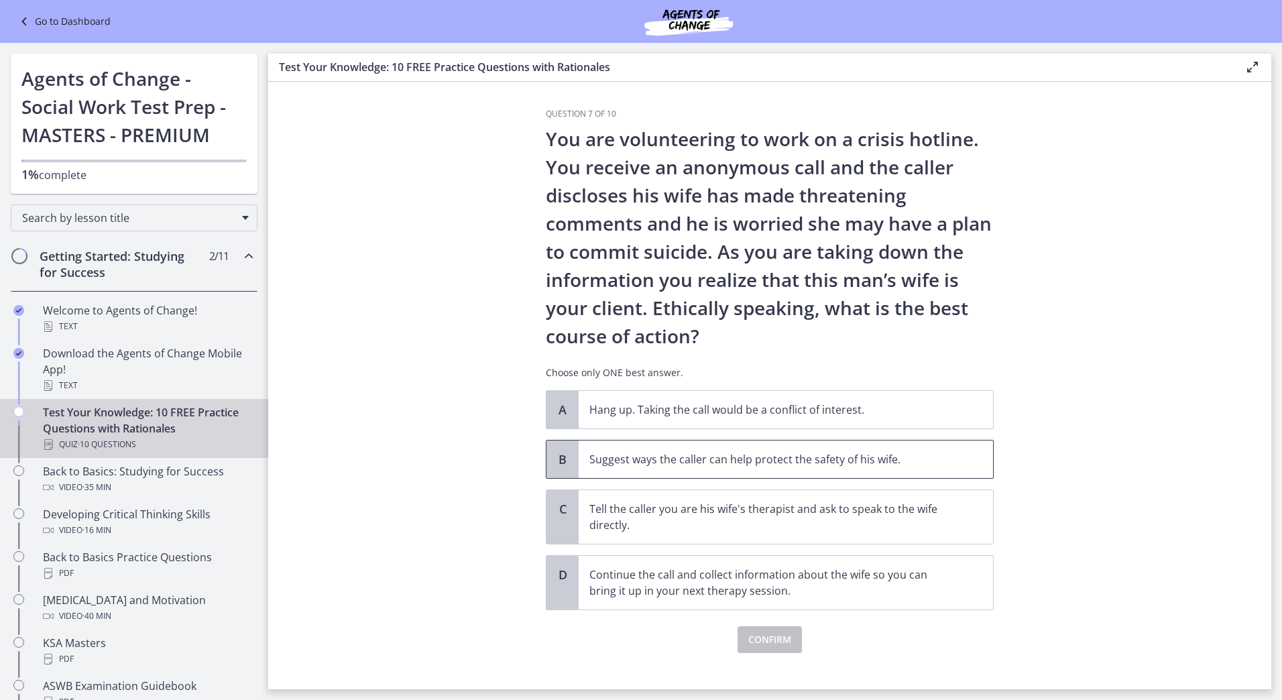
click at [637, 469] on span "Suggest ways the caller can help protect the safety of his wife." at bounding box center [786, 460] width 414 height 38
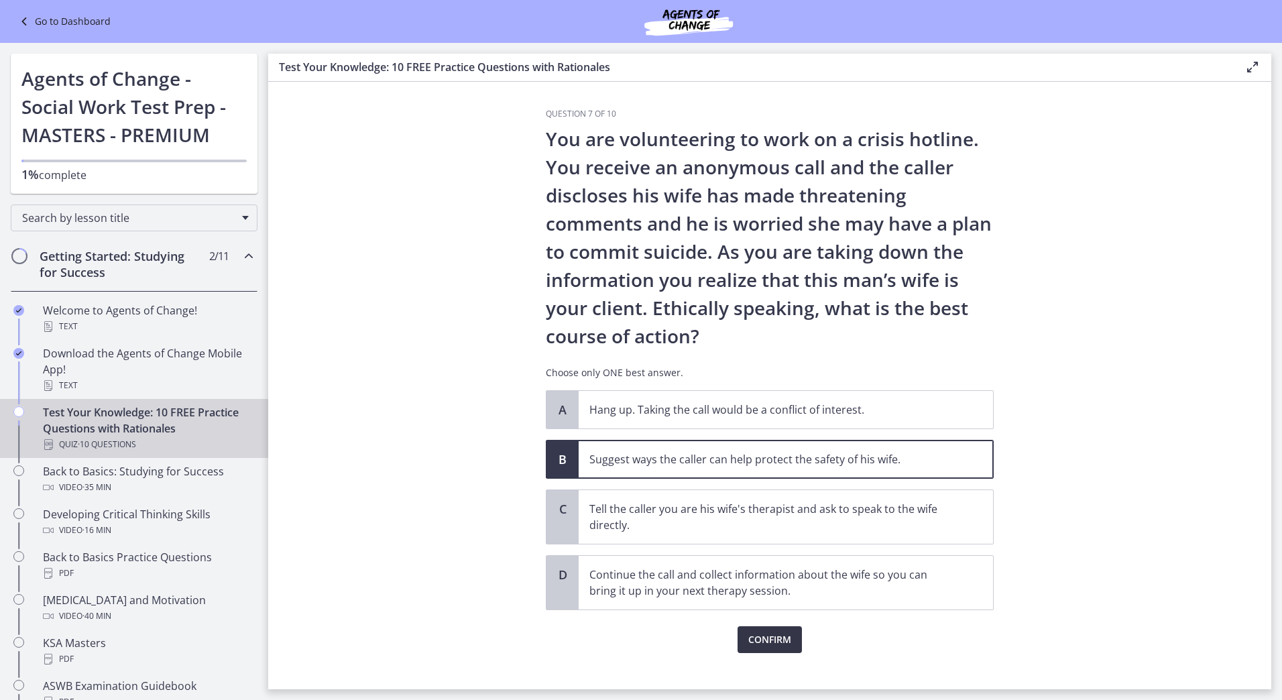
click at [759, 643] on span "Confirm" at bounding box center [769, 640] width 43 height 16
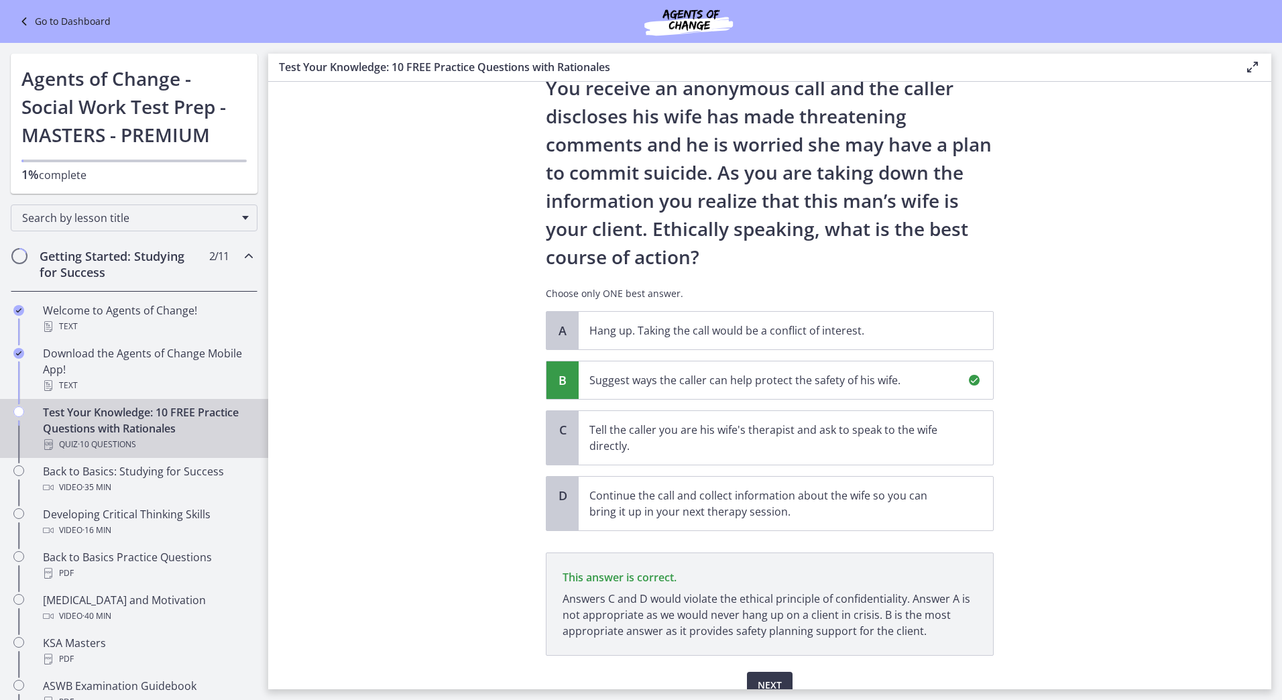
scroll to position [142, 0]
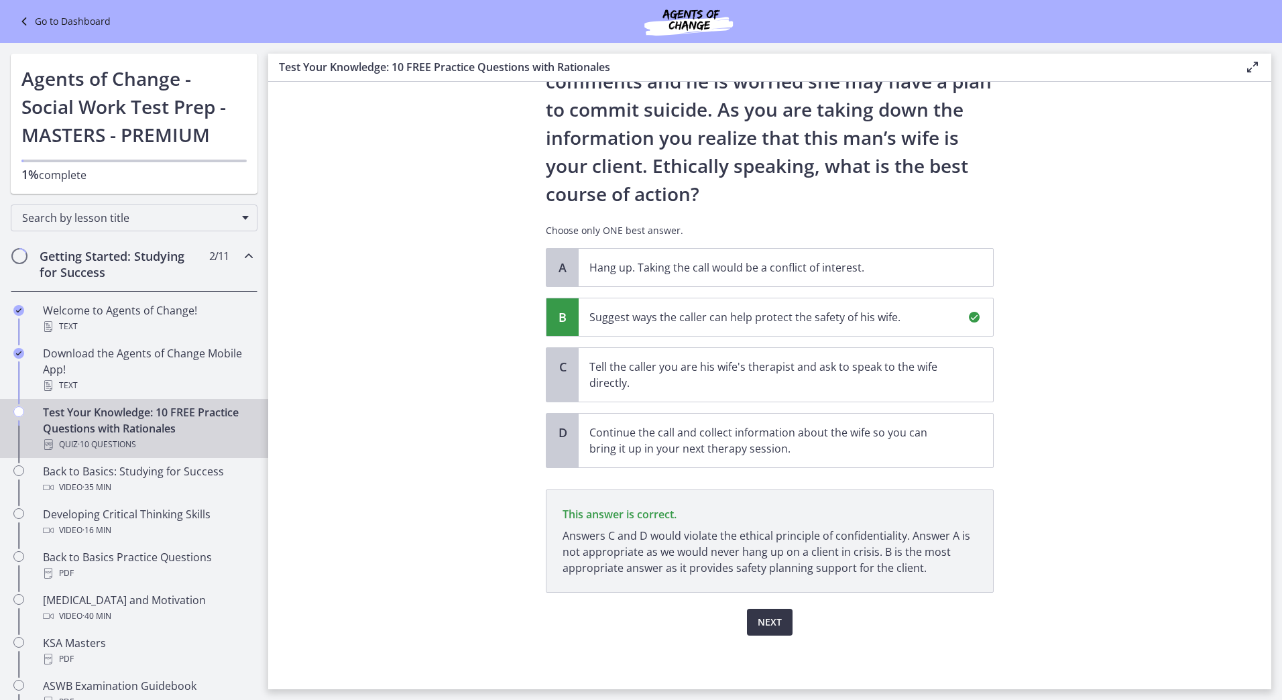
click at [774, 630] on button "Next" at bounding box center [770, 622] width 46 height 27
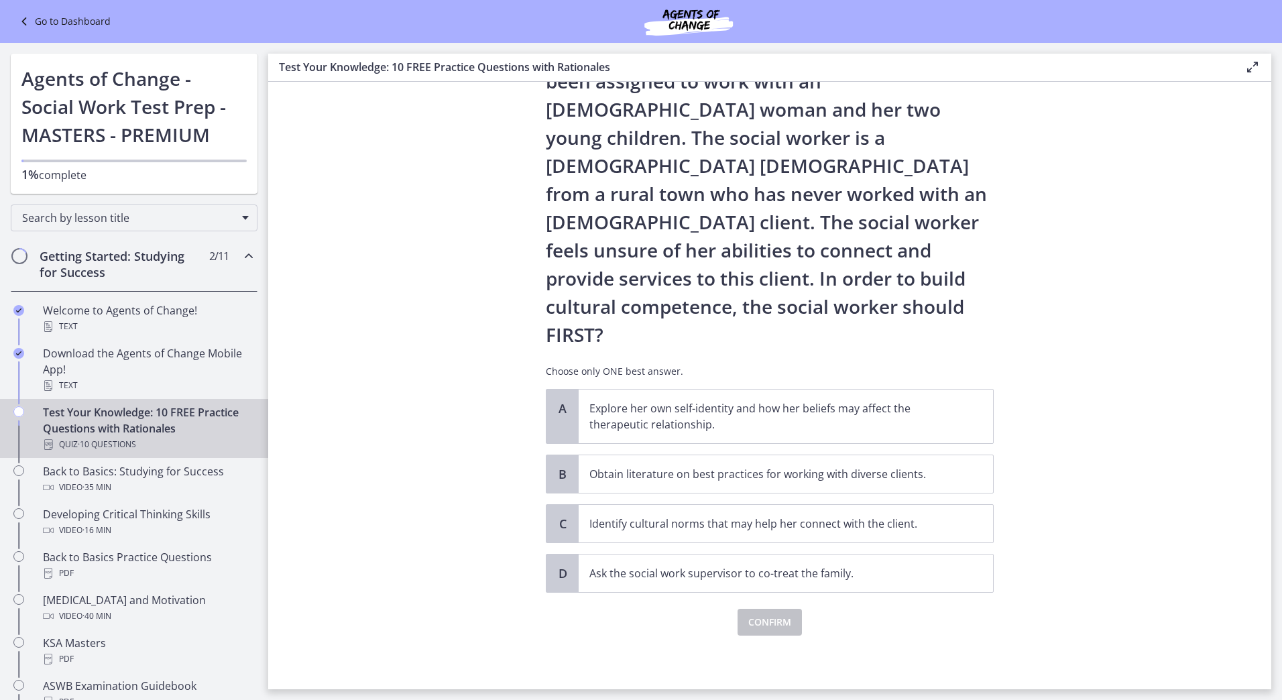
scroll to position [0, 0]
